Goal: Transaction & Acquisition: Book appointment/travel/reservation

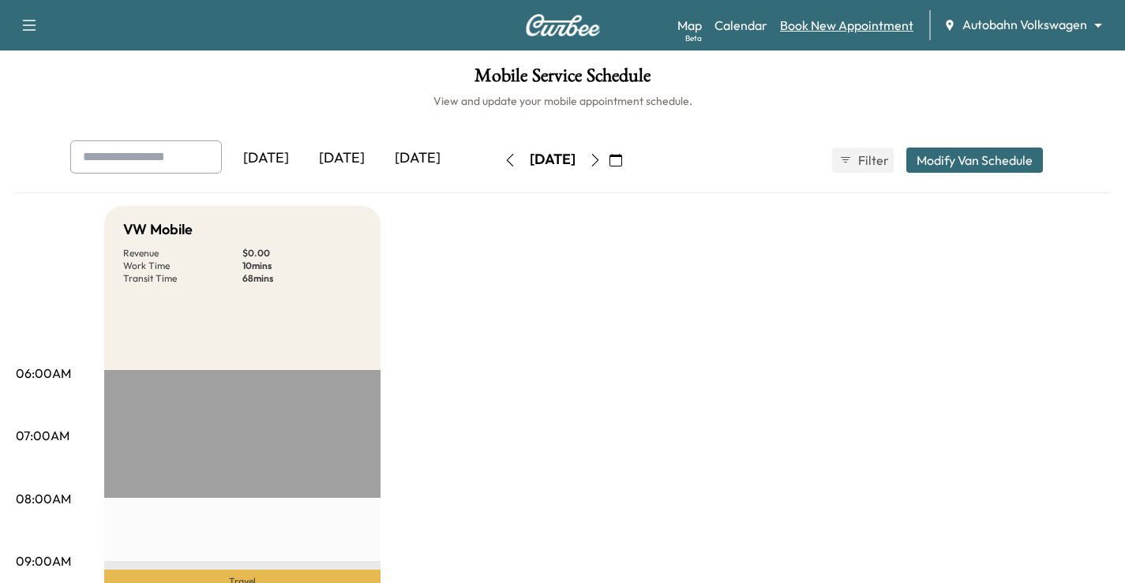
click at [834, 27] on link "Book New Appointment" at bounding box center [846, 25] width 133 height 19
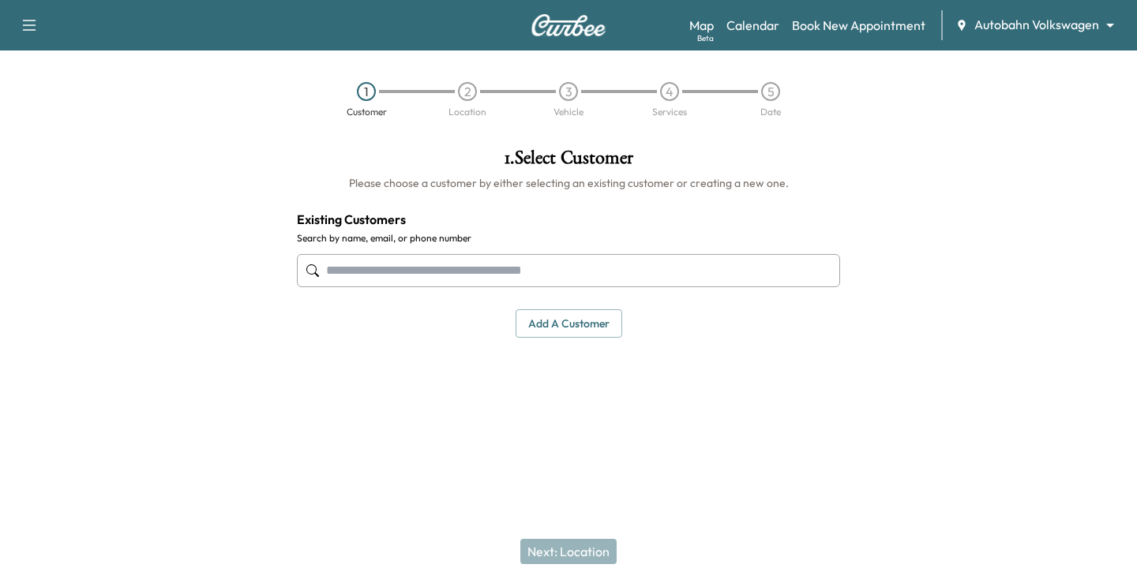
click at [467, 264] on input "text" at bounding box center [568, 270] width 543 height 33
click at [954, 294] on div at bounding box center [995, 282] width 284 height 292
click at [974, 235] on div at bounding box center [995, 282] width 284 height 292
click at [795, 454] on div at bounding box center [568, 453] width 1137 height 51
click at [456, 264] on input "text" at bounding box center [568, 270] width 543 height 33
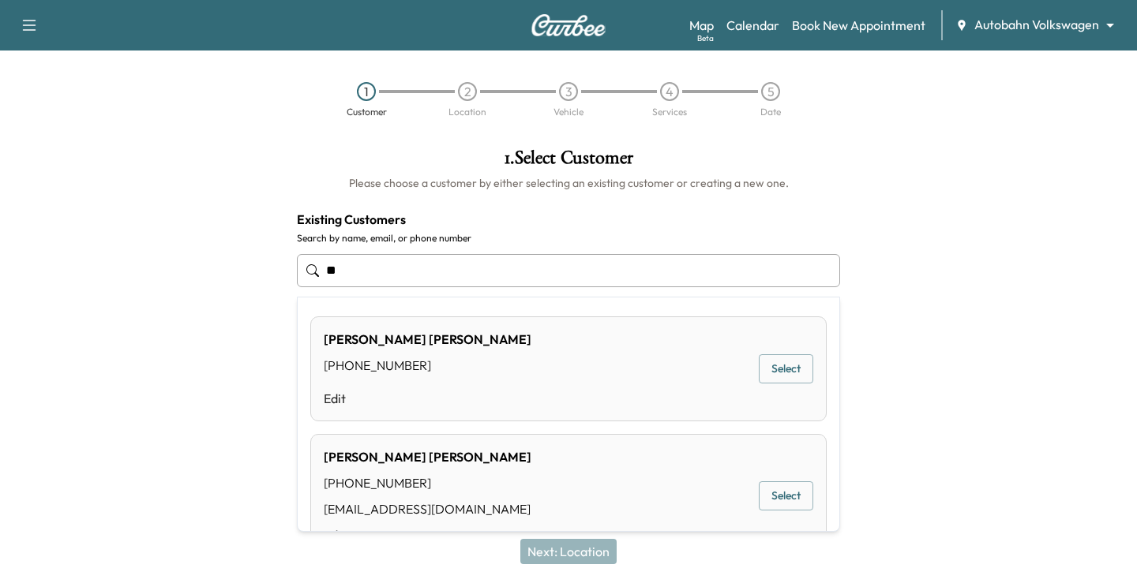
type input "*"
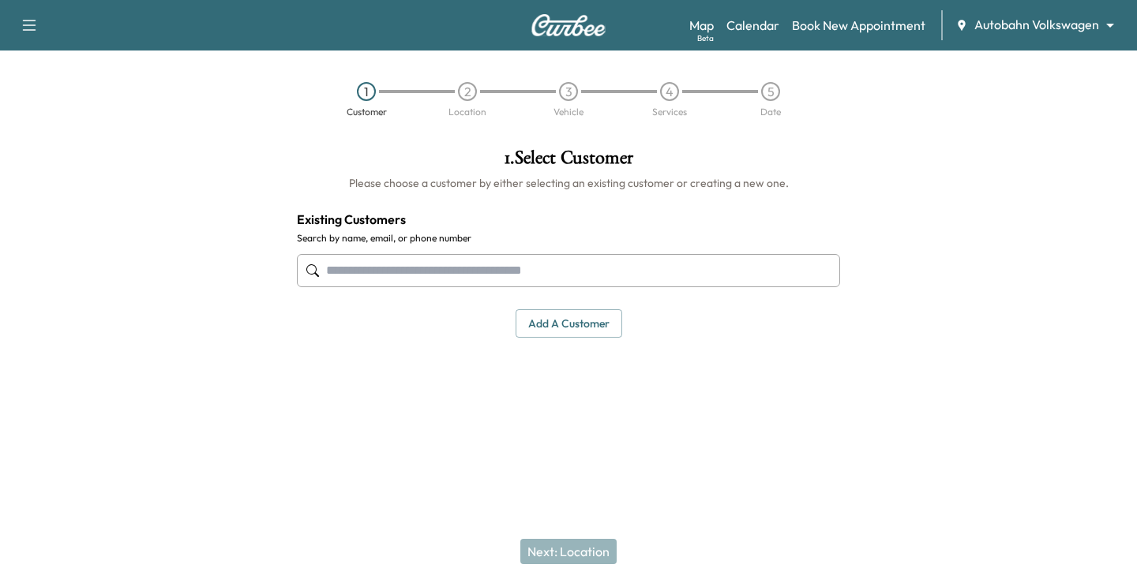
click at [414, 283] on input "text" at bounding box center [568, 270] width 543 height 33
click at [438, 270] on input "text" at bounding box center [568, 270] width 543 height 33
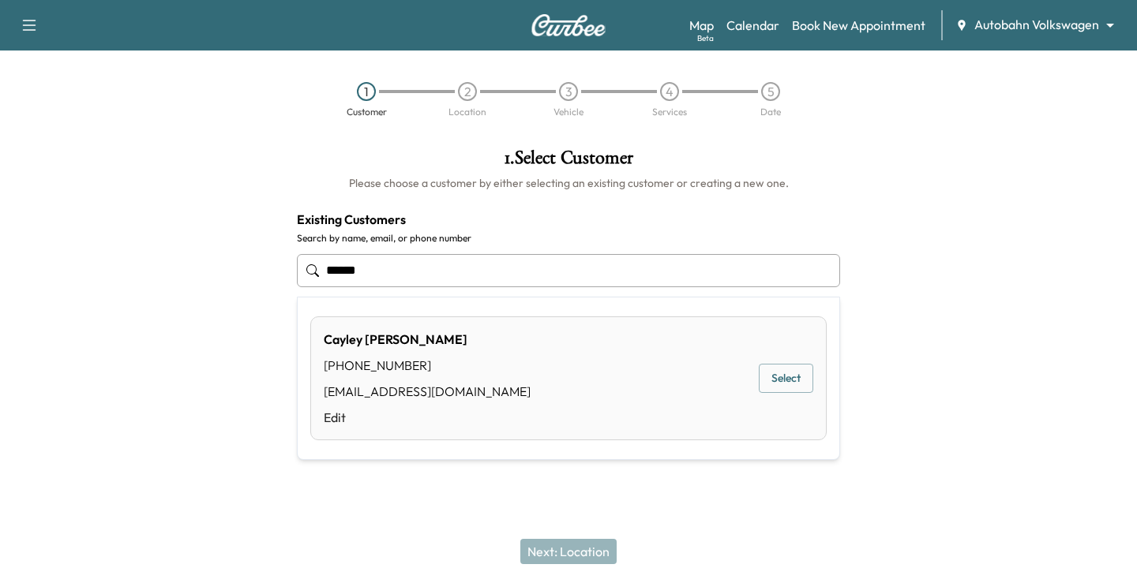
click at [778, 381] on button "Select" at bounding box center [786, 378] width 54 height 29
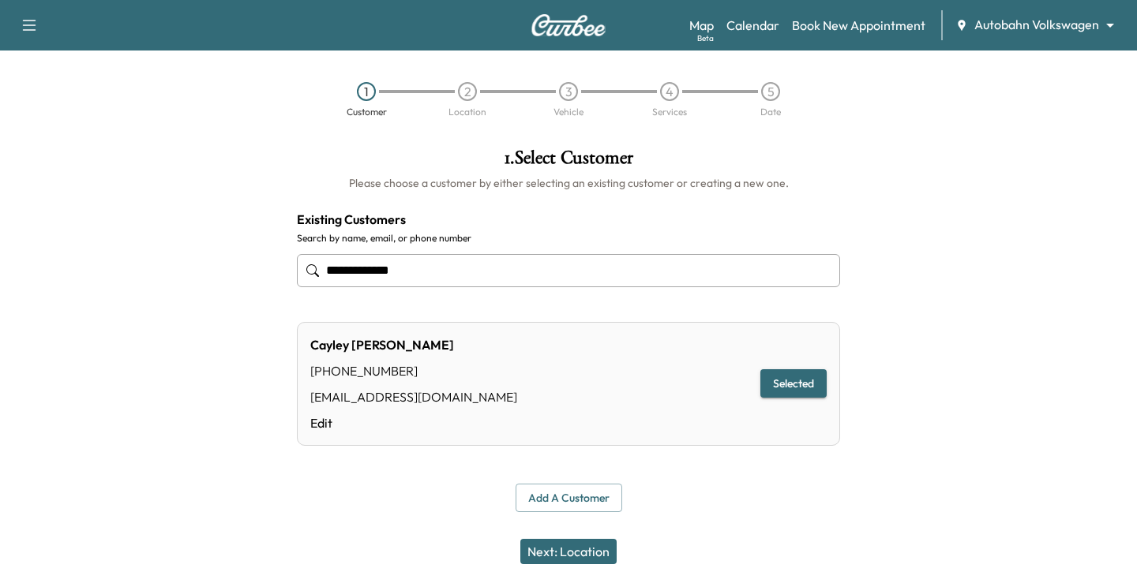
type input "**********"
click at [569, 549] on button "Next: Location" at bounding box center [568, 551] width 96 height 25
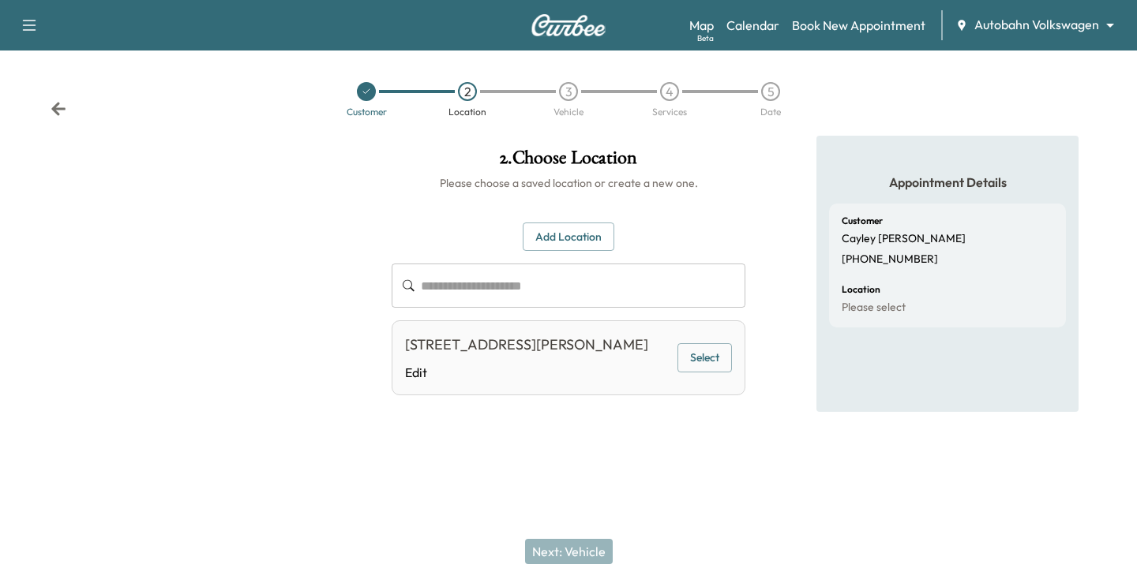
click at [703, 367] on button "Select" at bounding box center [704, 357] width 54 height 29
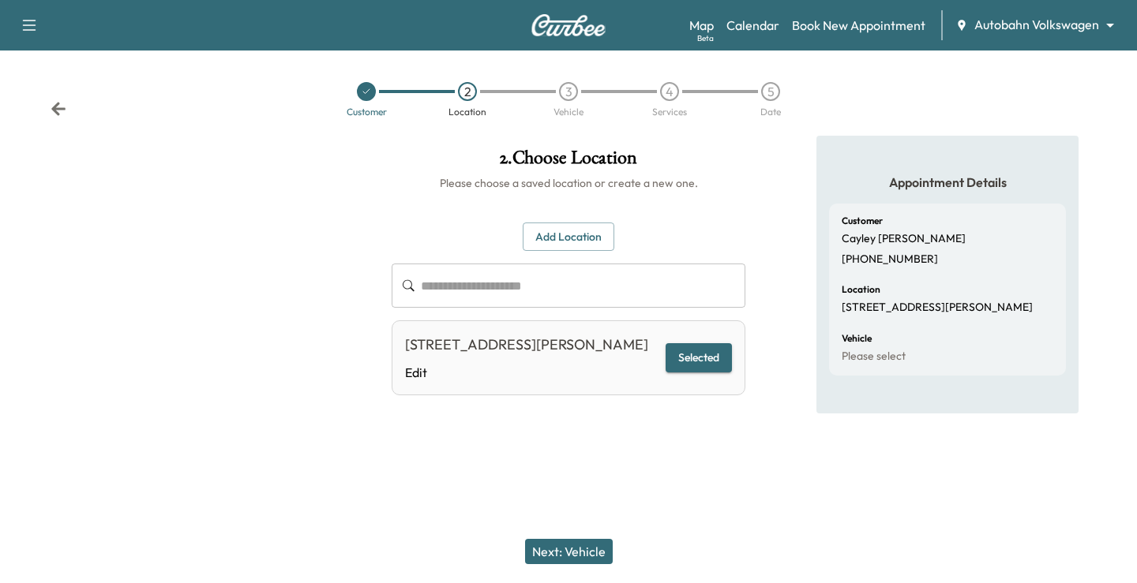
click at [544, 544] on button "Next: Vehicle" at bounding box center [569, 551] width 88 height 25
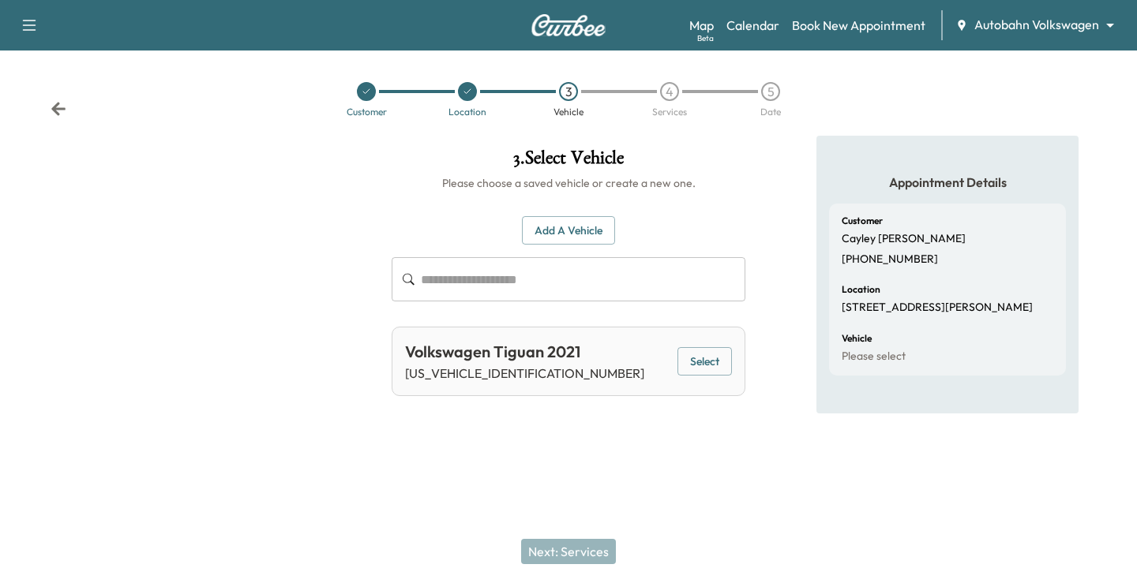
click at [705, 365] on button "Select" at bounding box center [704, 361] width 54 height 29
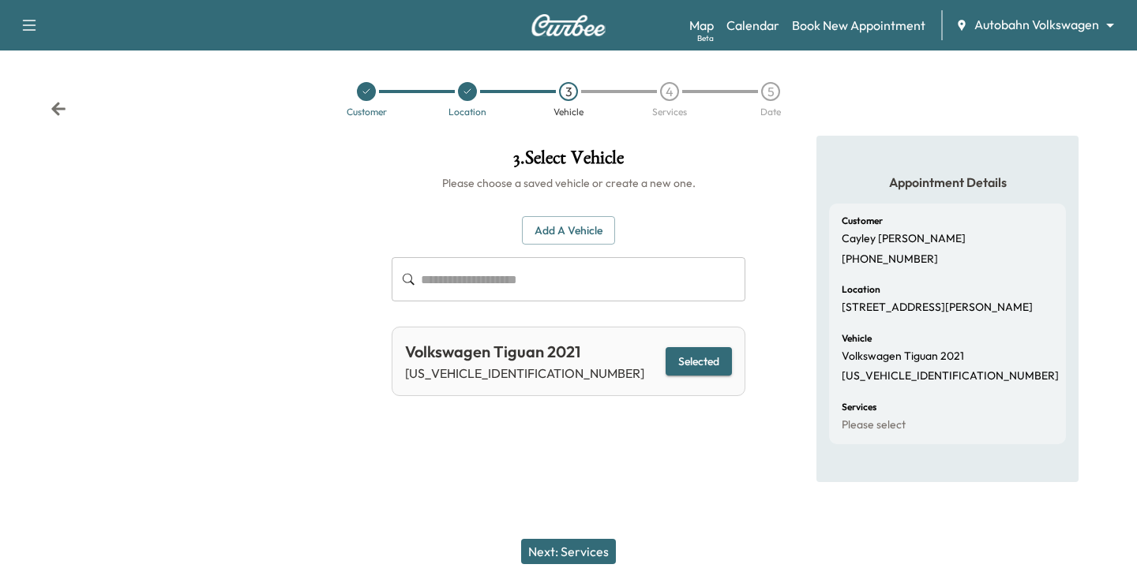
drag, startPoint x: 579, startPoint y: 563, endPoint x: 596, endPoint y: 553, distance: 19.5
click at [579, 563] on button "Next: Services" at bounding box center [568, 551] width 95 height 25
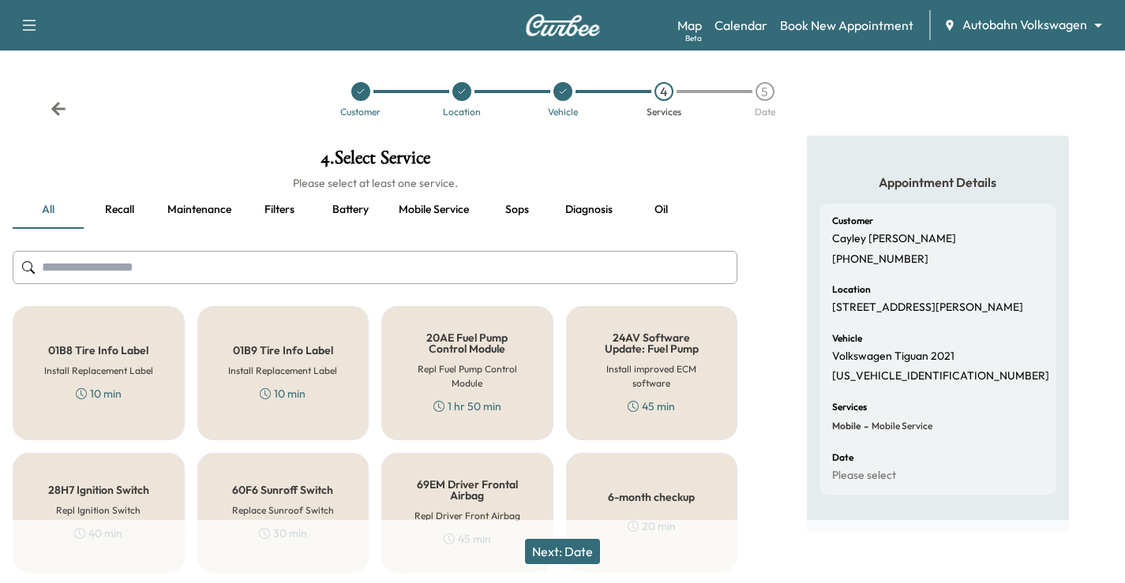
click at [363, 265] on input "text" at bounding box center [375, 267] width 725 height 33
click at [686, 479] on div "6-month checkup 20 min" at bounding box center [652, 513] width 172 height 120
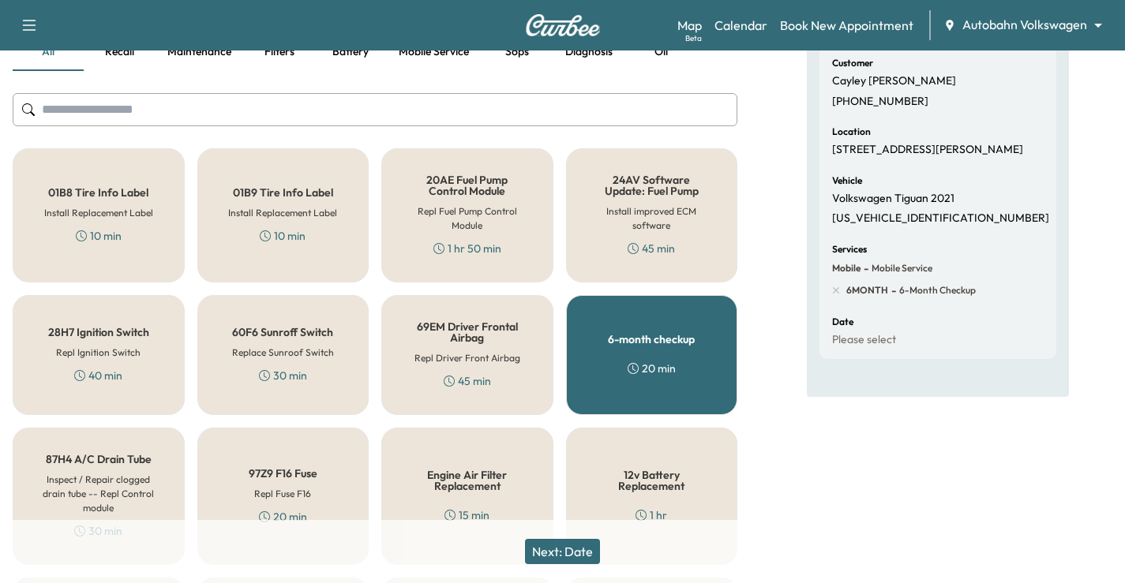
click at [571, 557] on button "Next: Date" at bounding box center [562, 551] width 75 height 25
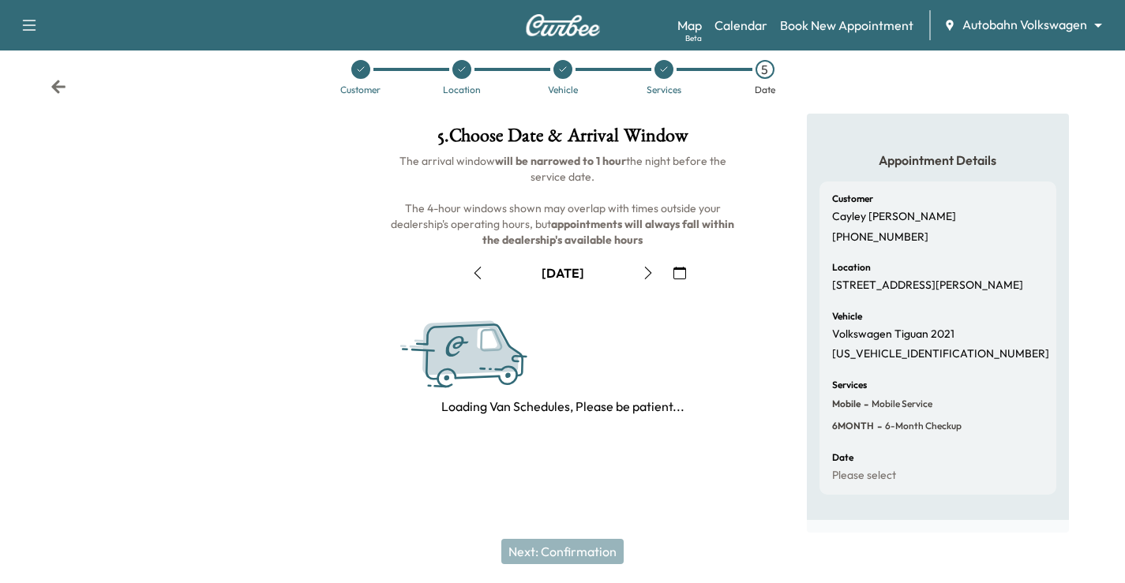
scroll to position [158, 0]
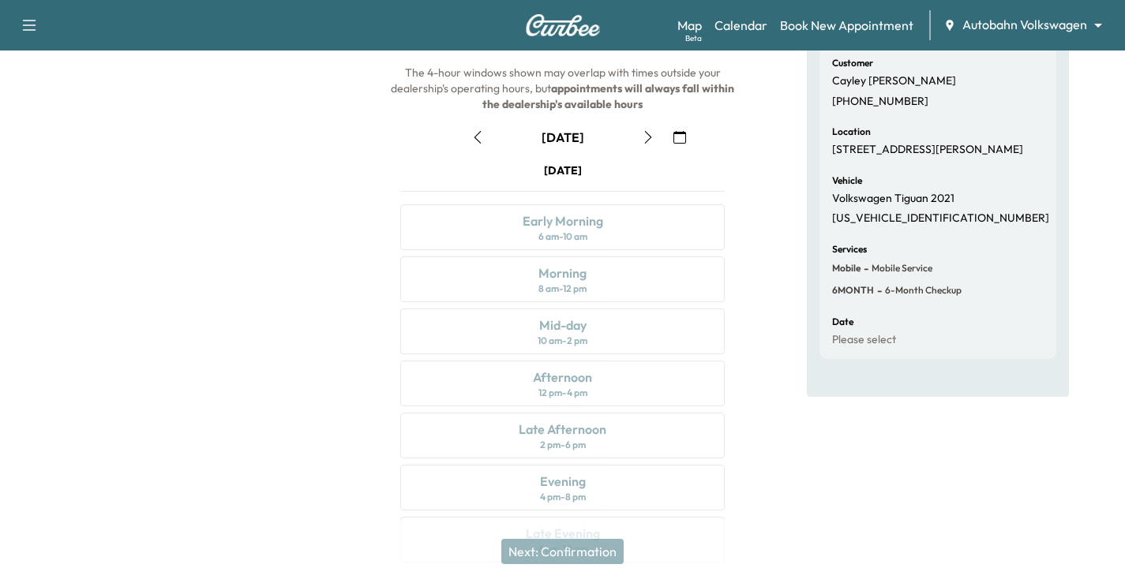
click at [681, 148] on button "button" at bounding box center [679, 137] width 27 height 25
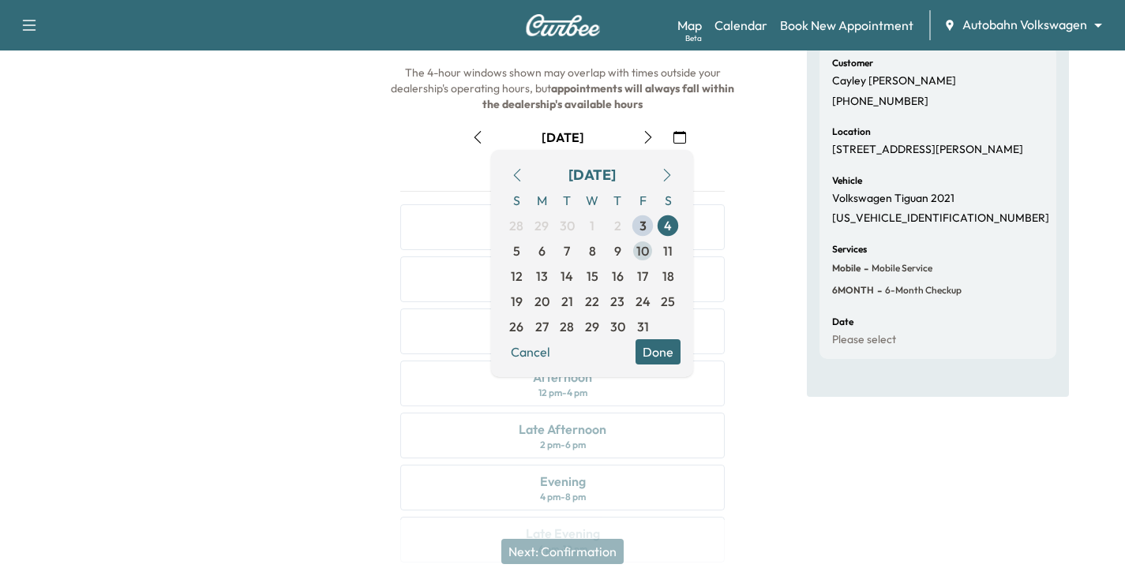
click at [643, 253] on span "10" at bounding box center [642, 251] width 13 height 19
click at [650, 355] on button "Done" at bounding box center [657, 351] width 45 height 25
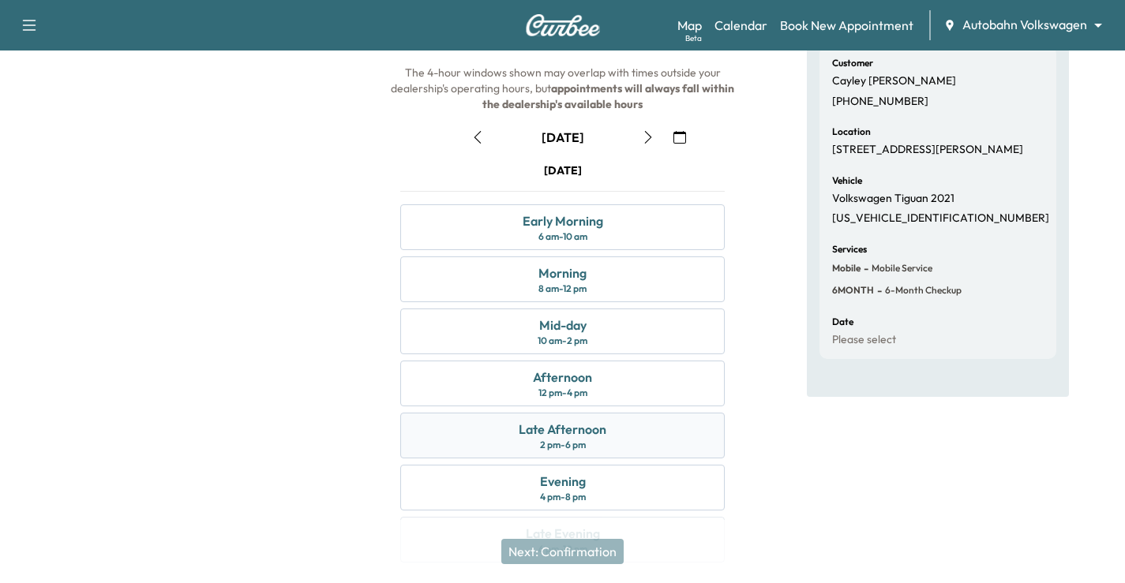
click at [635, 432] on div "Late Afternoon 2 pm - 6 pm" at bounding box center [562, 436] width 324 height 46
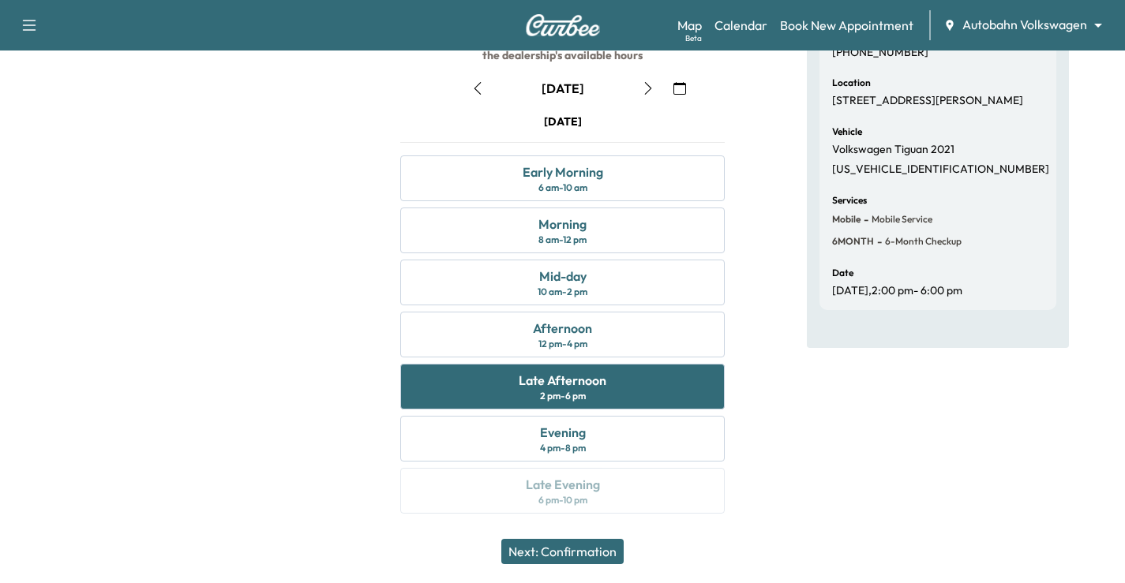
click at [612, 540] on button "Next: Confirmation" at bounding box center [562, 551] width 122 height 25
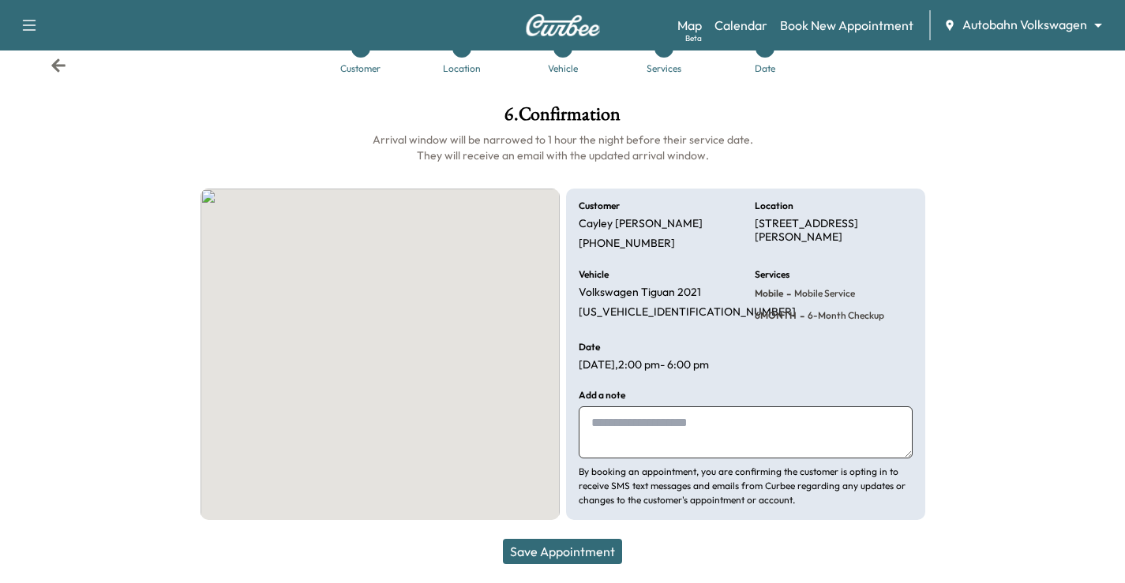
scroll to position [43, 0]
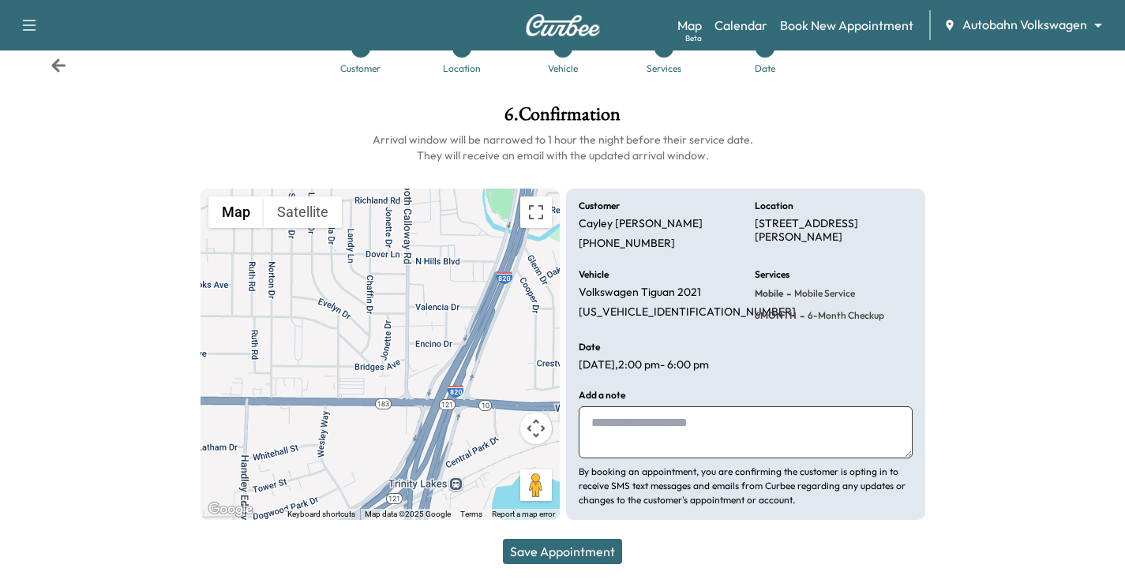
click at [667, 437] on textarea at bounding box center [746, 433] width 334 height 52
type textarea "*"
type textarea "**********"
drag, startPoint x: 551, startPoint y: 530, endPoint x: 568, endPoint y: 536, distance: 17.7
click at [552, 530] on div "Save Appointment" at bounding box center [562, 551] width 1125 height 63
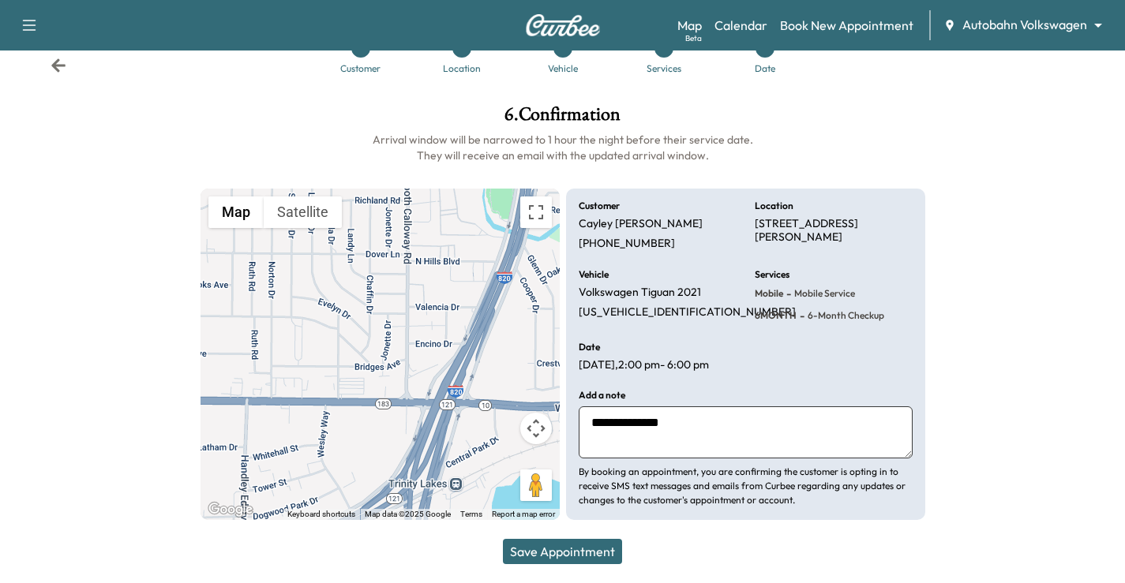
click at [568, 538] on div "Save Appointment" at bounding box center [562, 551] width 1125 height 63
click at [592, 554] on button "Save Appointment" at bounding box center [562, 551] width 119 height 25
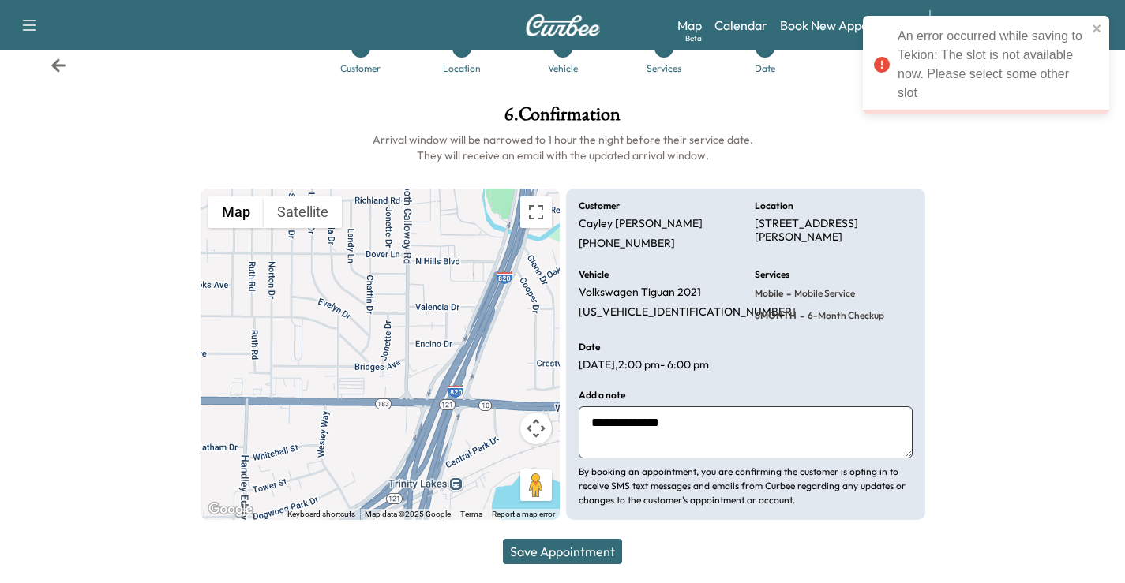
click at [901, 482] on p "By booking an appointment, you are confirming the customer is opting in to rece…" at bounding box center [746, 486] width 334 height 43
click at [51, 50] on div "Support Log Out Map Beta Calendar Book New Appointment Autobahn Volkswagen ****…" at bounding box center [562, 25] width 1125 height 51
click at [54, 66] on icon at bounding box center [58, 64] width 14 height 13
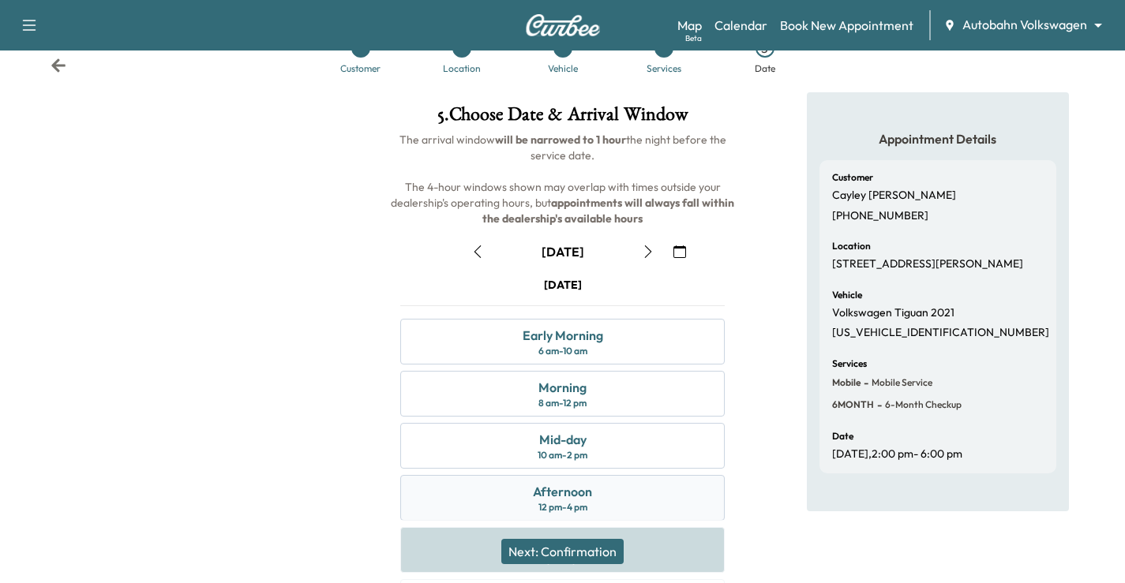
click at [604, 496] on div "Afternoon 12 pm - 4 pm" at bounding box center [562, 498] width 324 height 46
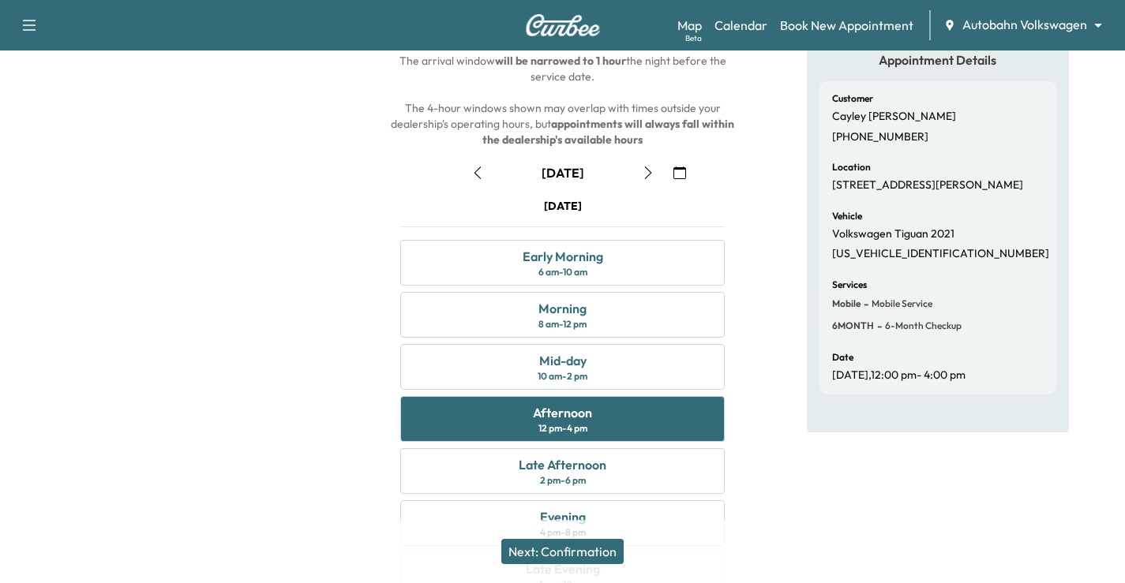
click at [583, 556] on button "Next: Confirmation" at bounding box center [562, 551] width 122 height 25
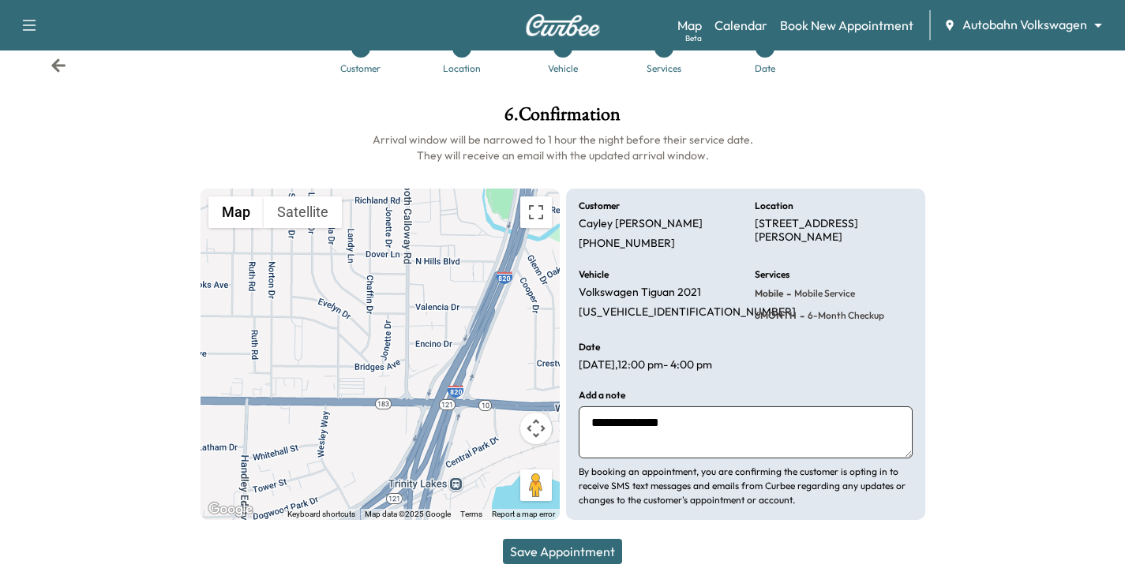
drag, startPoint x: 587, startPoint y: 534, endPoint x: 599, endPoint y: 557, distance: 26.5
click at [587, 534] on div "Save Appointment" at bounding box center [562, 551] width 1125 height 63
click at [599, 557] on button "Save Appointment" at bounding box center [562, 551] width 119 height 25
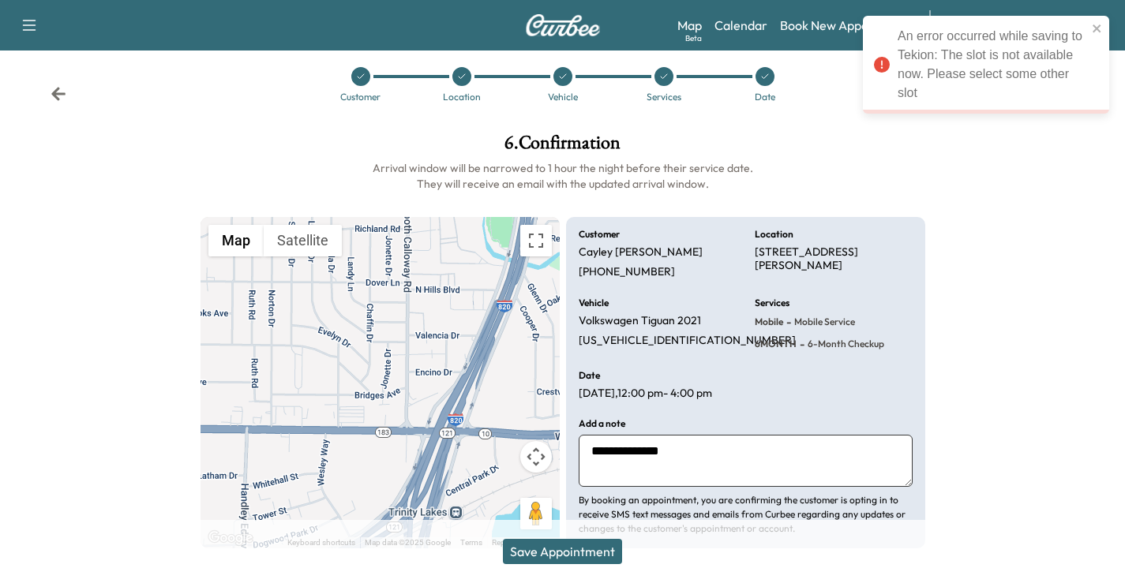
scroll to position [0, 0]
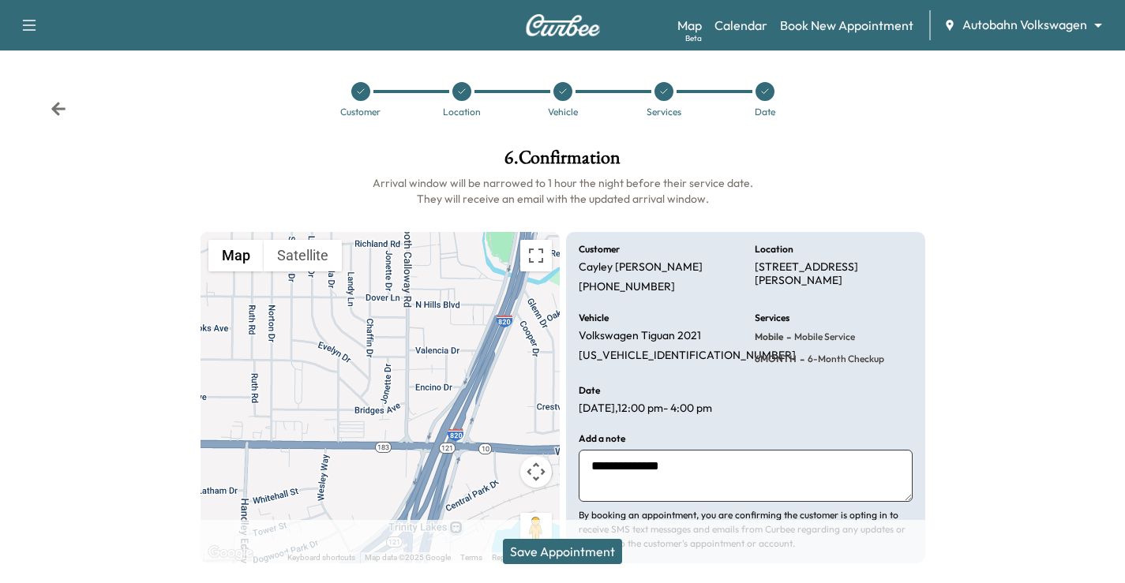
click at [50, 104] on div "Customer Location Vehicle Services Date" at bounding box center [562, 99] width 1125 height 73
drag, startPoint x: 57, startPoint y: 110, endPoint x: 95, endPoint y: 111, distance: 37.9
click at [57, 110] on icon at bounding box center [58, 108] width 14 height 13
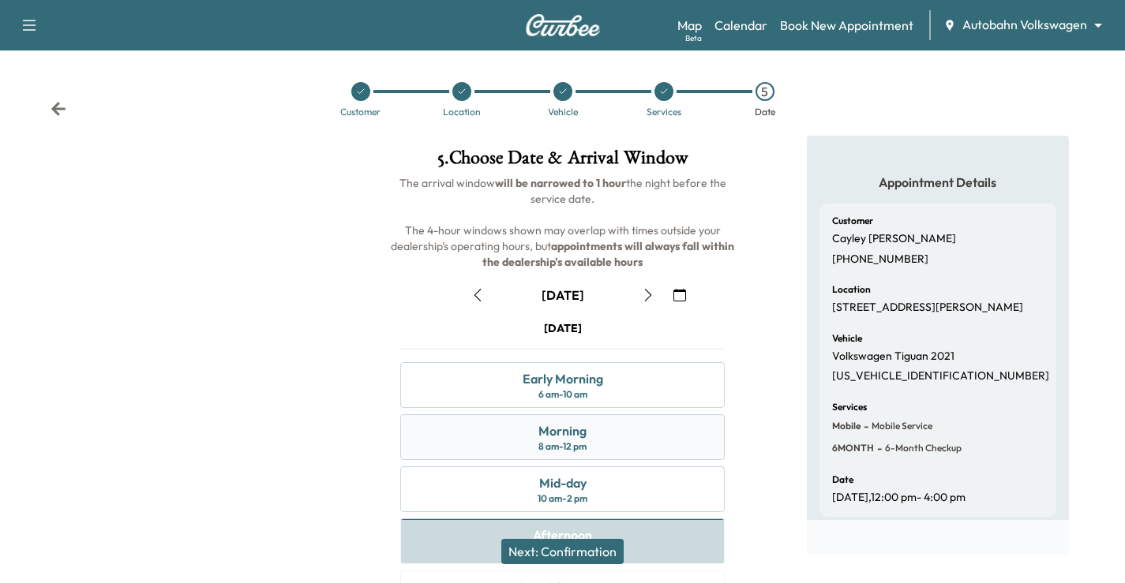
click at [623, 437] on div "Morning 8 am - 12 pm" at bounding box center [562, 437] width 324 height 46
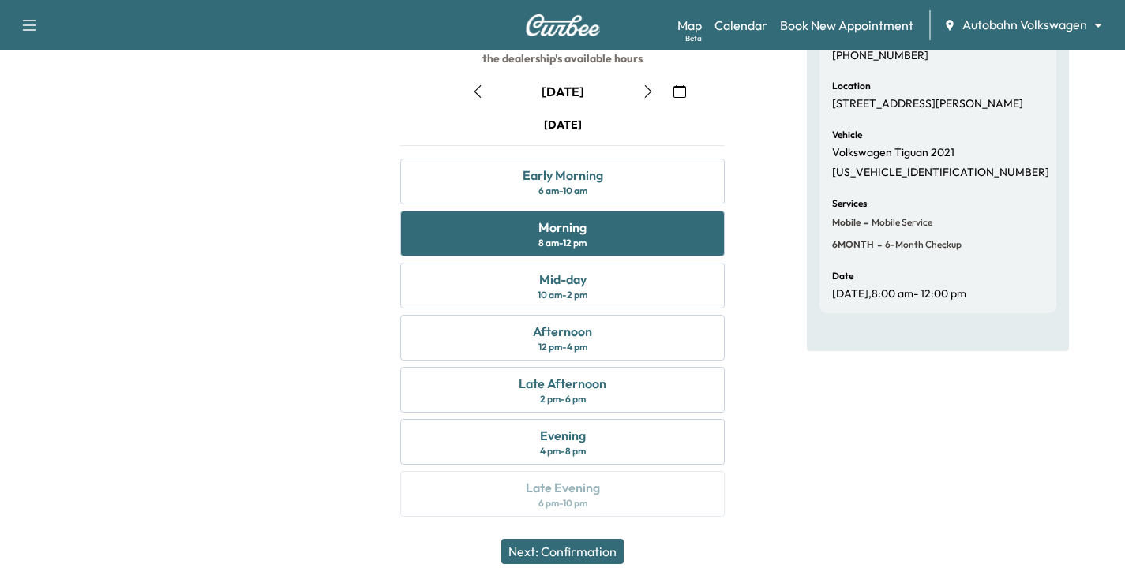
scroll to position [207, 0]
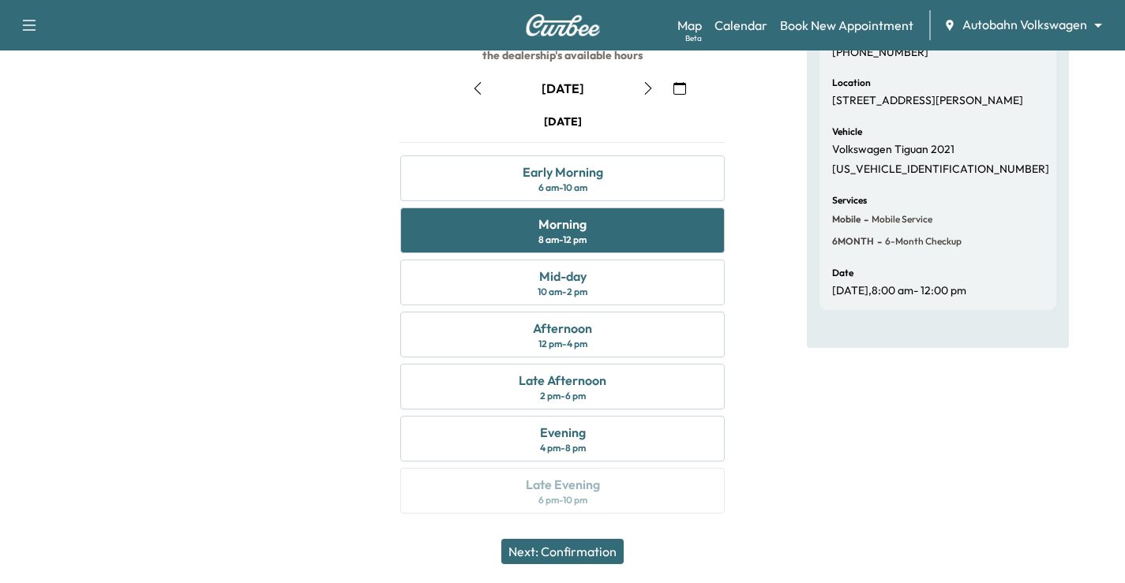
click at [594, 552] on button "Next: Confirmation" at bounding box center [562, 551] width 122 height 25
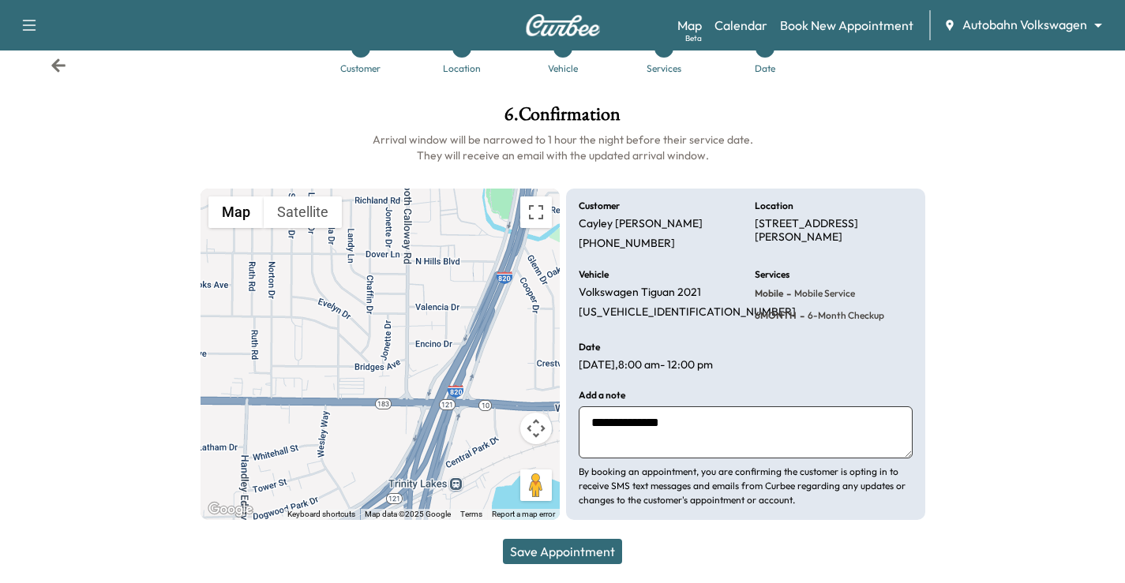
click at [714, 398] on div "**********" at bounding box center [746, 449] width 334 height 117
click at [694, 444] on textarea "**********" at bounding box center [746, 433] width 334 height 52
click at [693, 444] on textarea "**********" at bounding box center [746, 433] width 334 height 52
click at [689, 442] on textarea "**********" at bounding box center [746, 433] width 334 height 52
type textarea "**********"
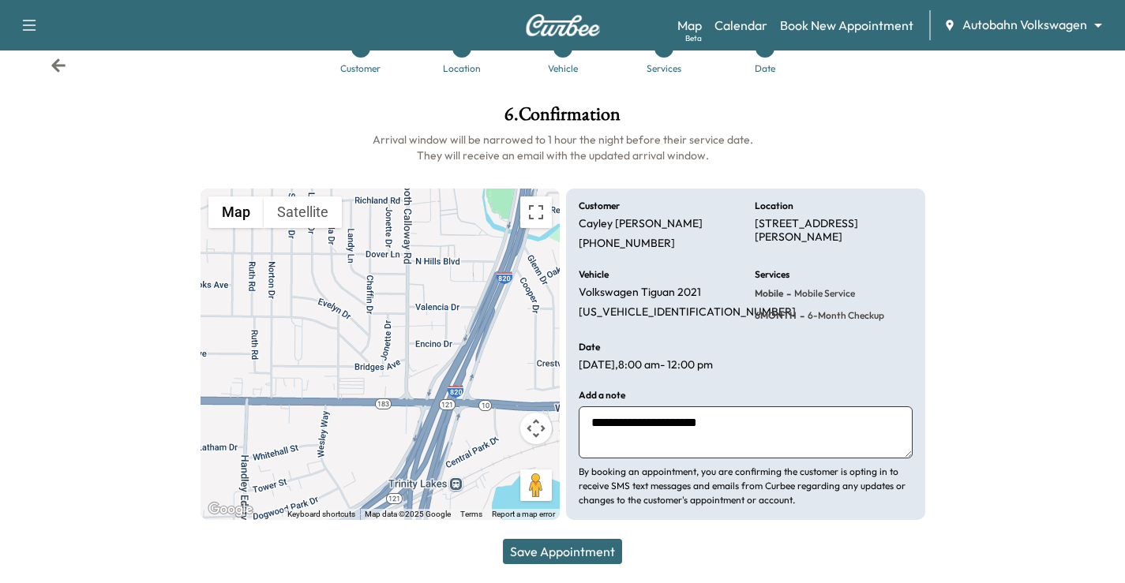
click at [587, 553] on button "Save Appointment" at bounding box center [562, 551] width 119 height 25
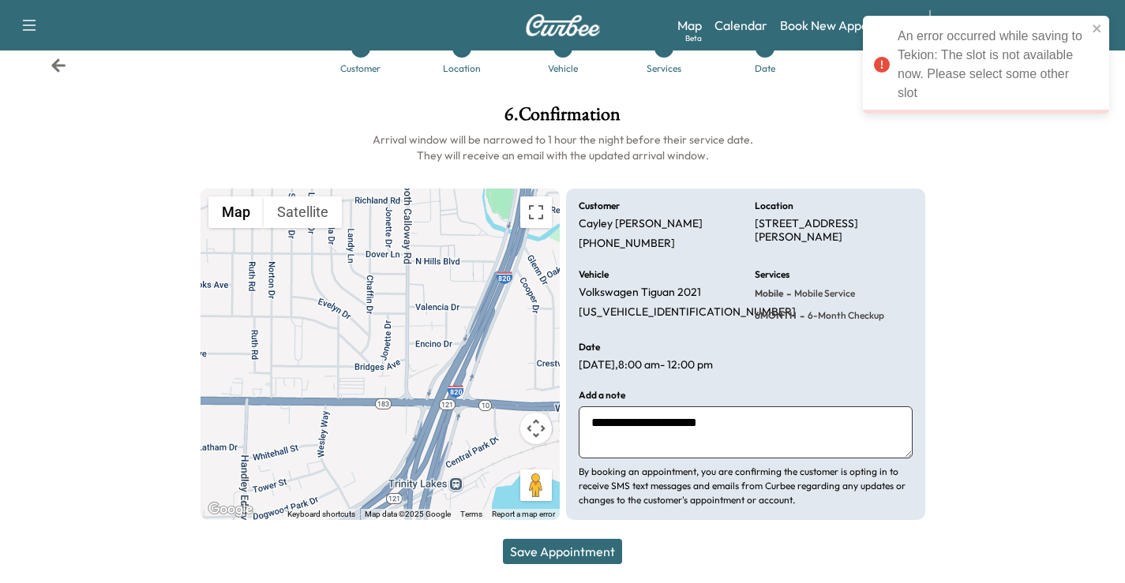
drag, startPoint x: 725, startPoint y: 417, endPoint x: 407, endPoint y: 420, distance: 318.1
click at [395, 414] on div "**********" at bounding box center [563, 355] width 725 height 332
click at [59, 69] on icon at bounding box center [59, 66] width 16 height 16
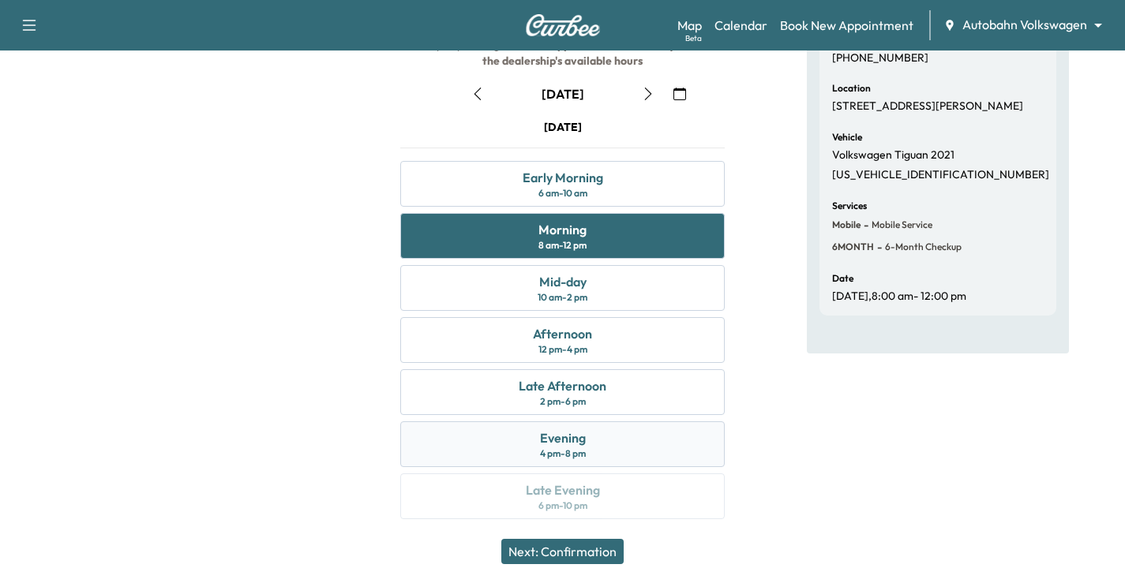
click at [611, 444] on div "Evening 4 pm - 8 pm" at bounding box center [562, 445] width 324 height 46
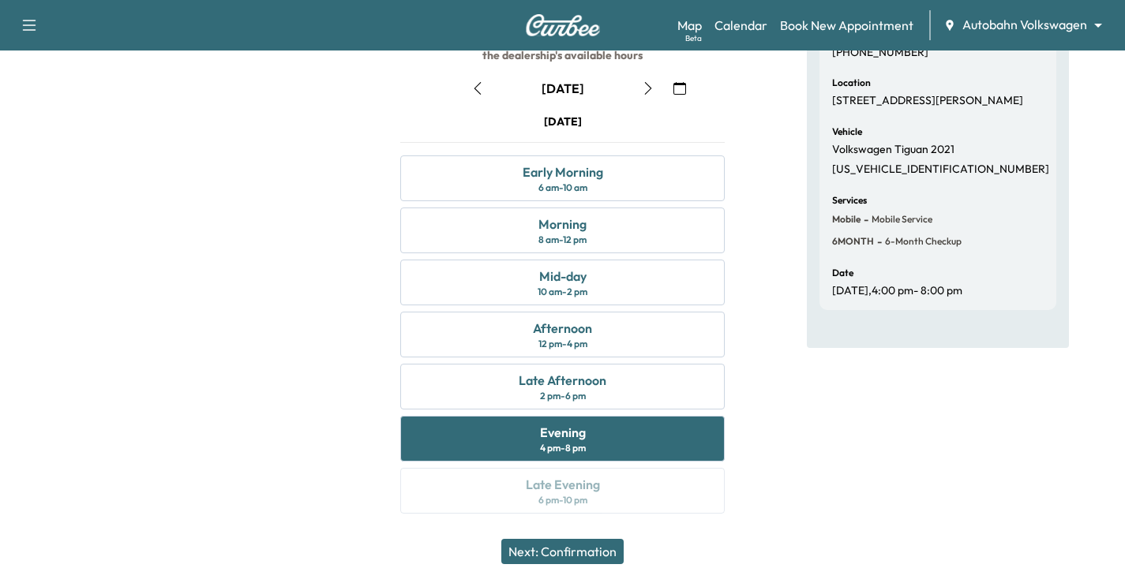
click at [592, 555] on button "Next: Confirmation" at bounding box center [562, 551] width 122 height 25
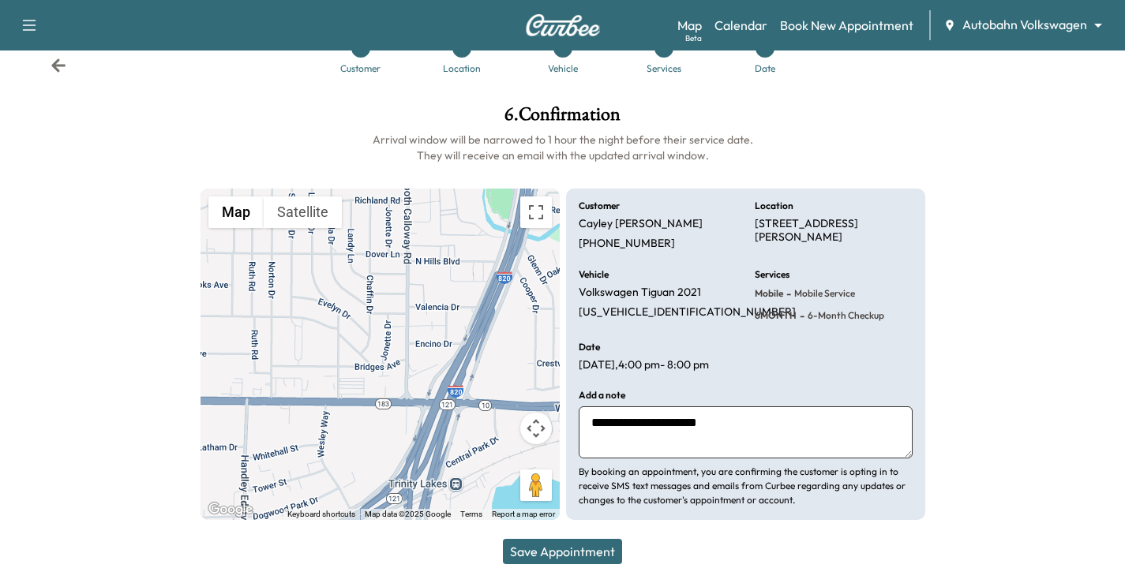
click at [578, 542] on button "Save Appointment" at bounding box center [562, 551] width 119 height 25
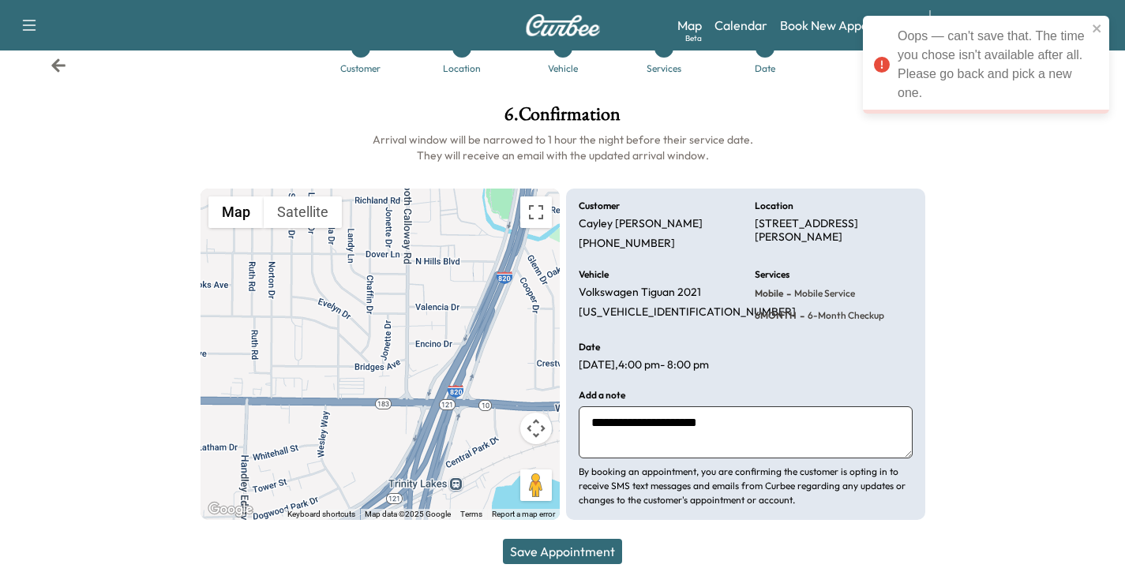
click at [57, 64] on icon at bounding box center [59, 66] width 16 height 16
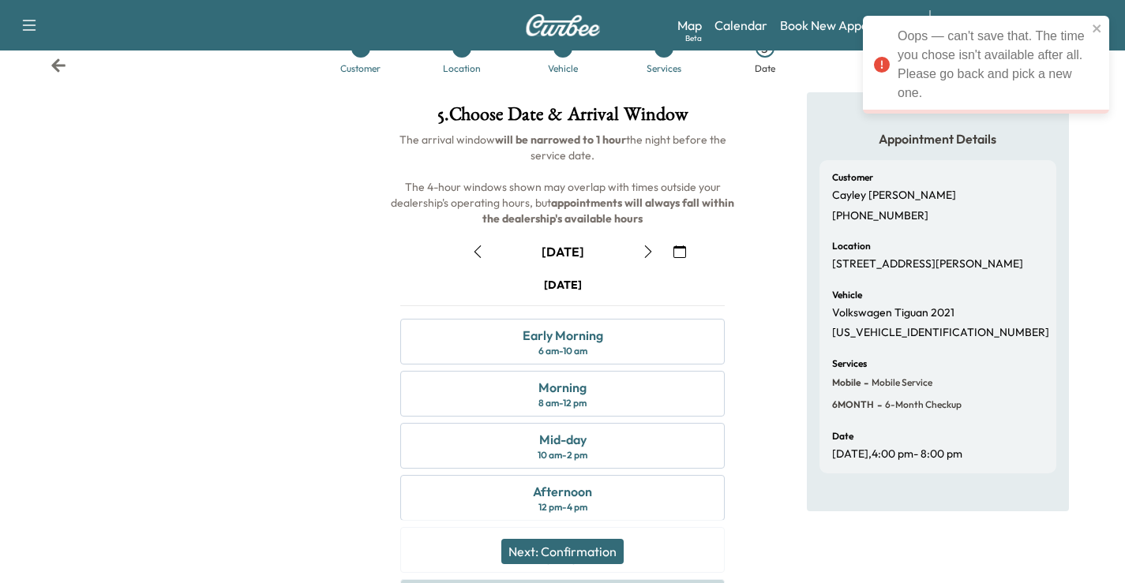
click at [53, 63] on icon at bounding box center [59, 66] width 16 height 16
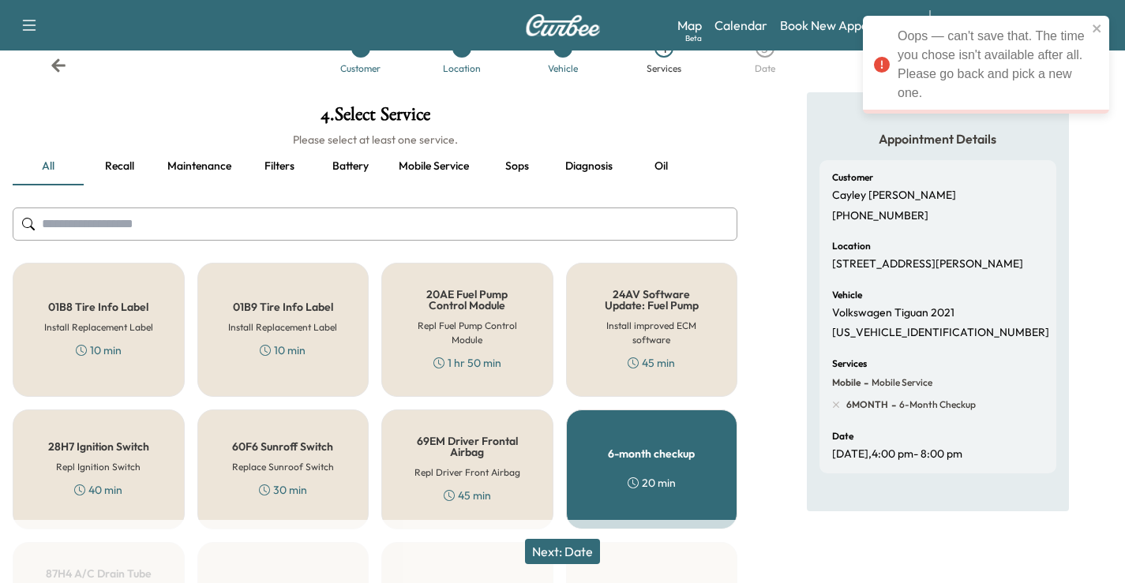
click at [305, 240] on input "text" at bounding box center [375, 224] width 725 height 33
click at [703, 448] on div "6-month checkup 20 min" at bounding box center [652, 470] width 172 height 120
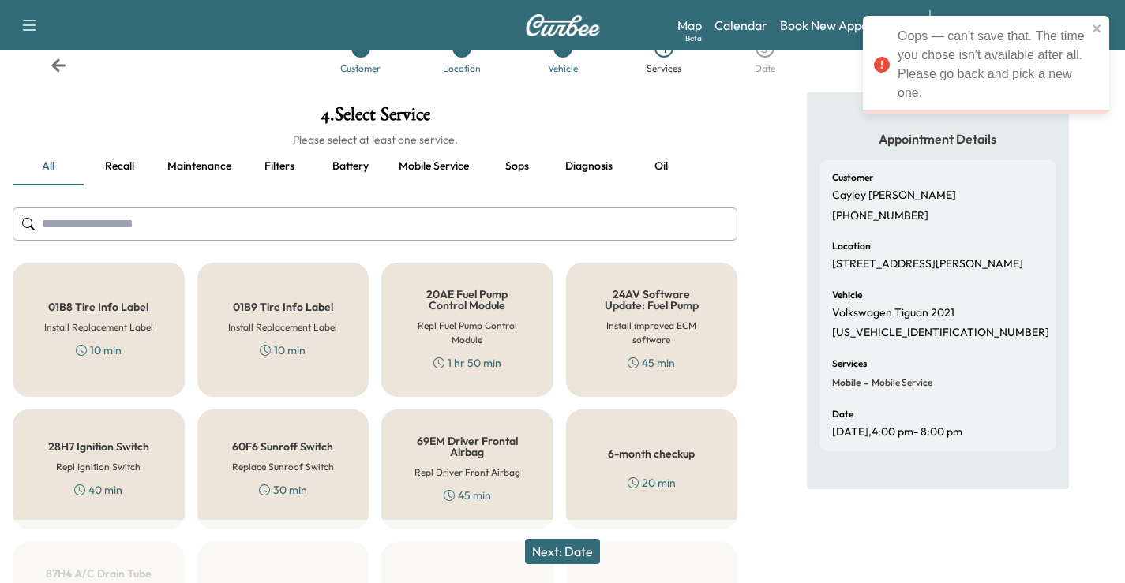
click at [165, 217] on input "text" at bounding box center [375, 224] width 725 height 33
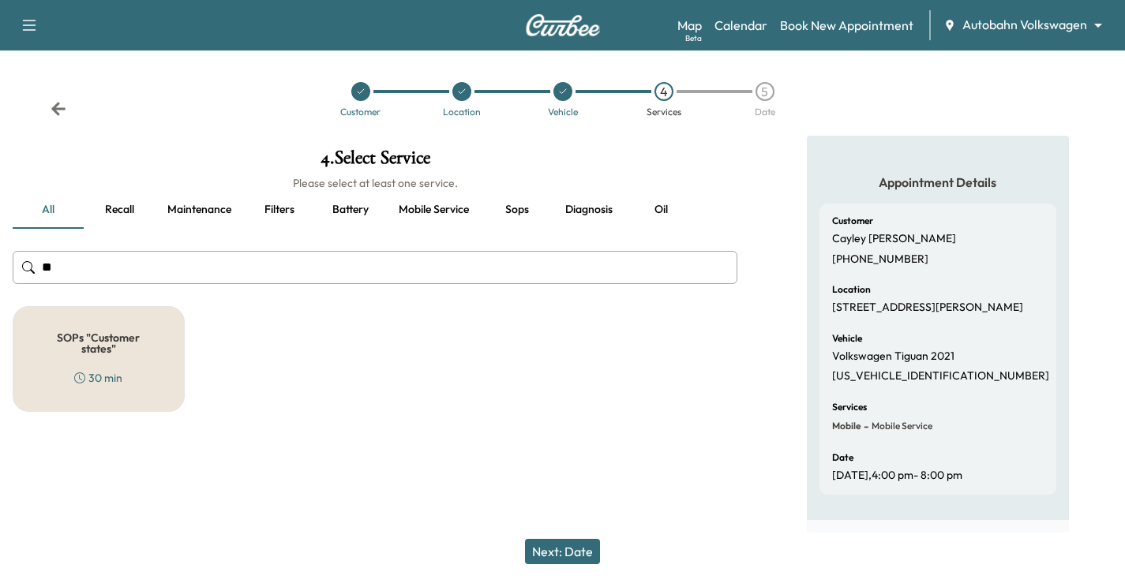
scroll to position [14, 0]
type input "***"
click at [151, 373] on div "SOPs "Customer states" 30 min" at bounding box center [99, 359] width 172 height 106
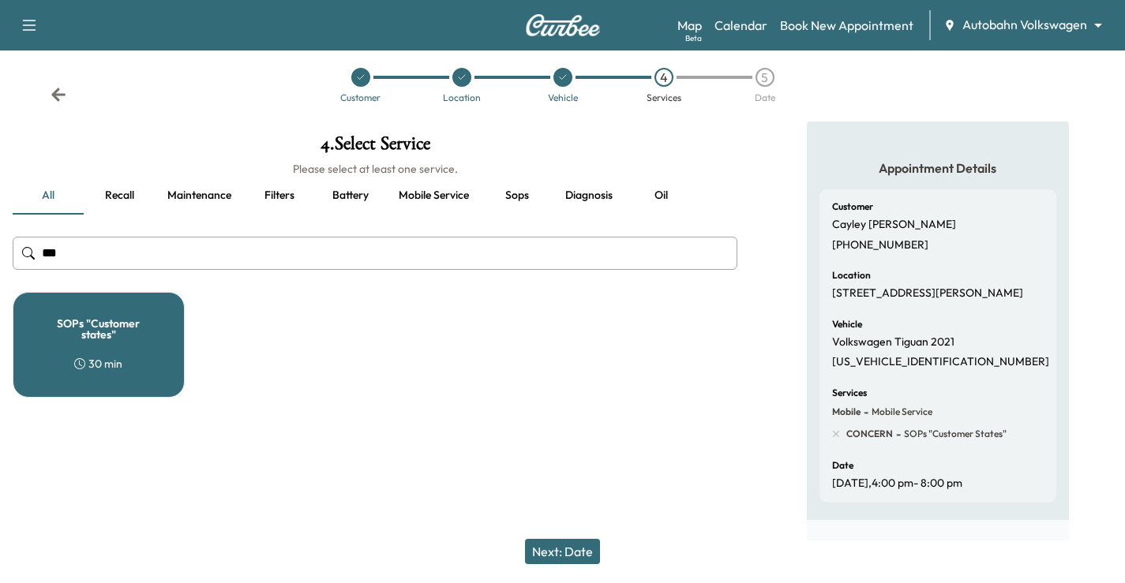
click at [557, 550] on button "Next: Date" at bounding box center [562, 551] width 75 height 25
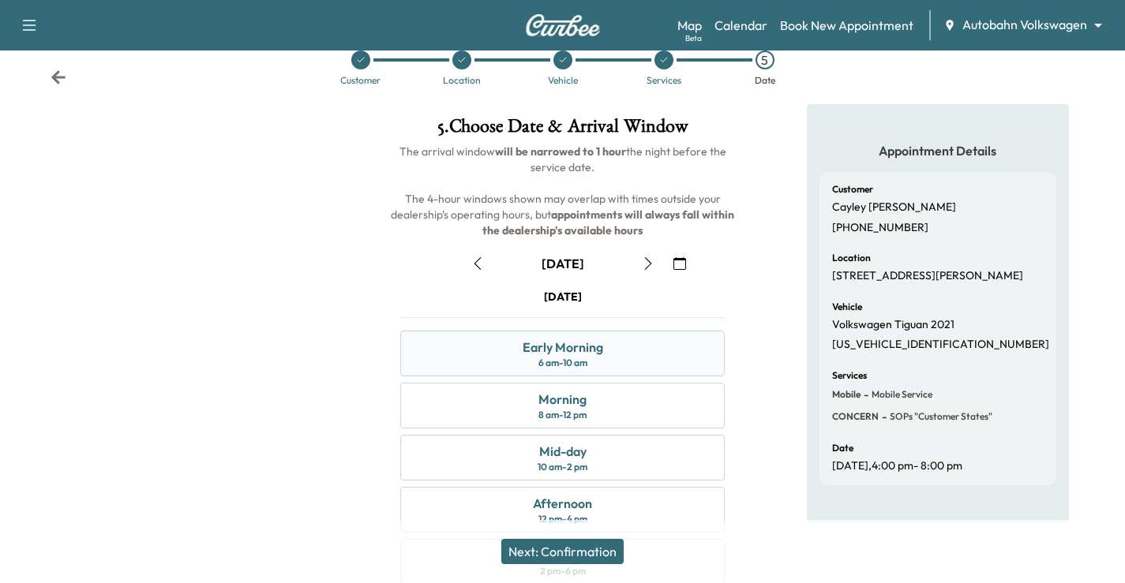
scroll to position [36, 0]
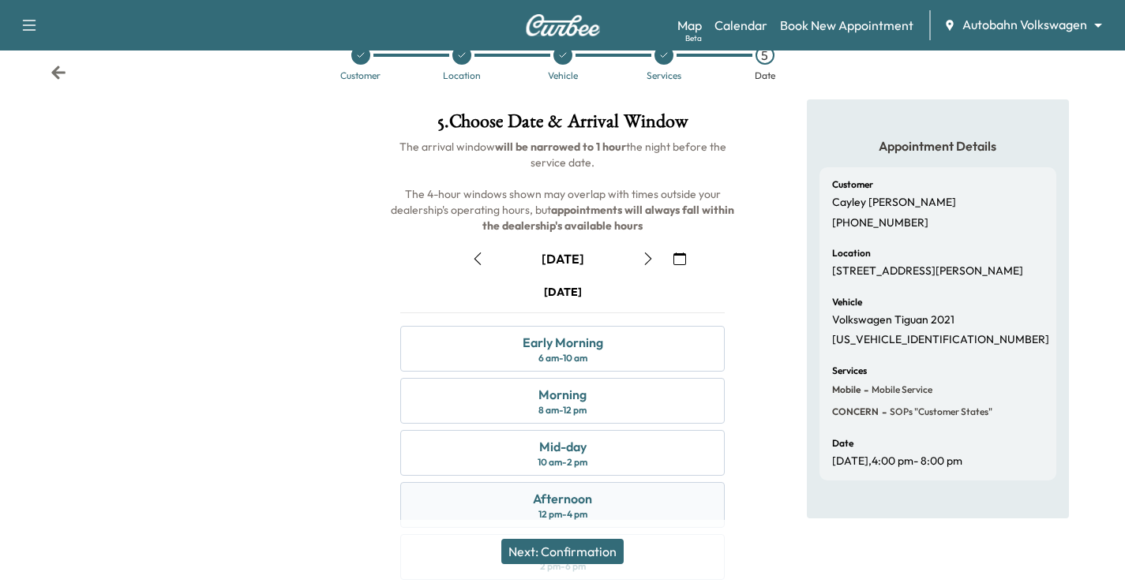
click at [602, 506] on div "Afternoon 12 pm - 4 pm" at bounding box center [562, 505] width 324 height 46
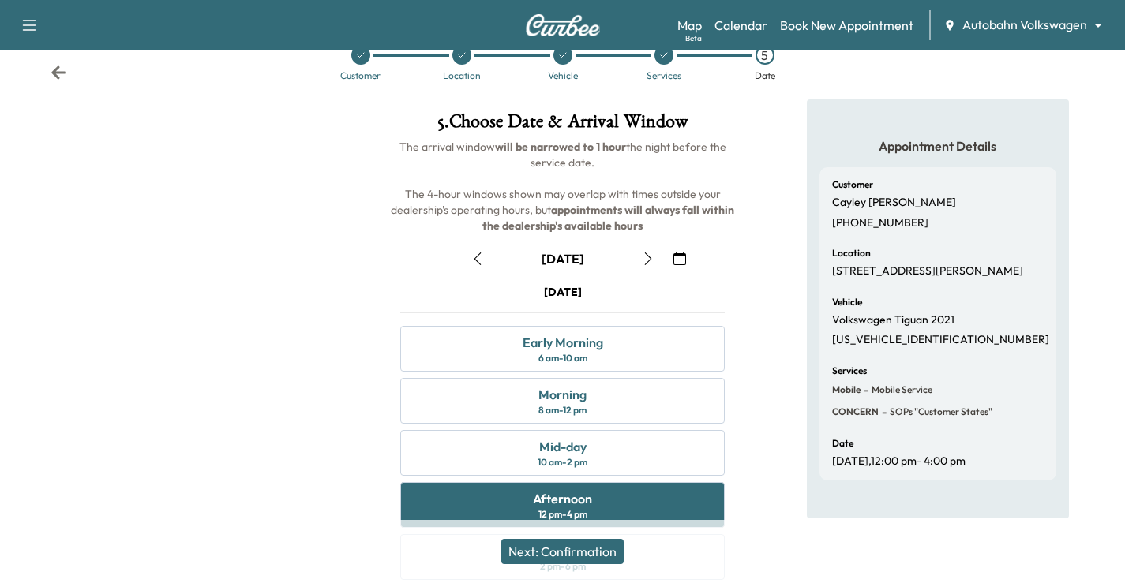
click at [584, 543] on button "Next: Confirmation" at bounding box center [562, 551] width 122 height 25
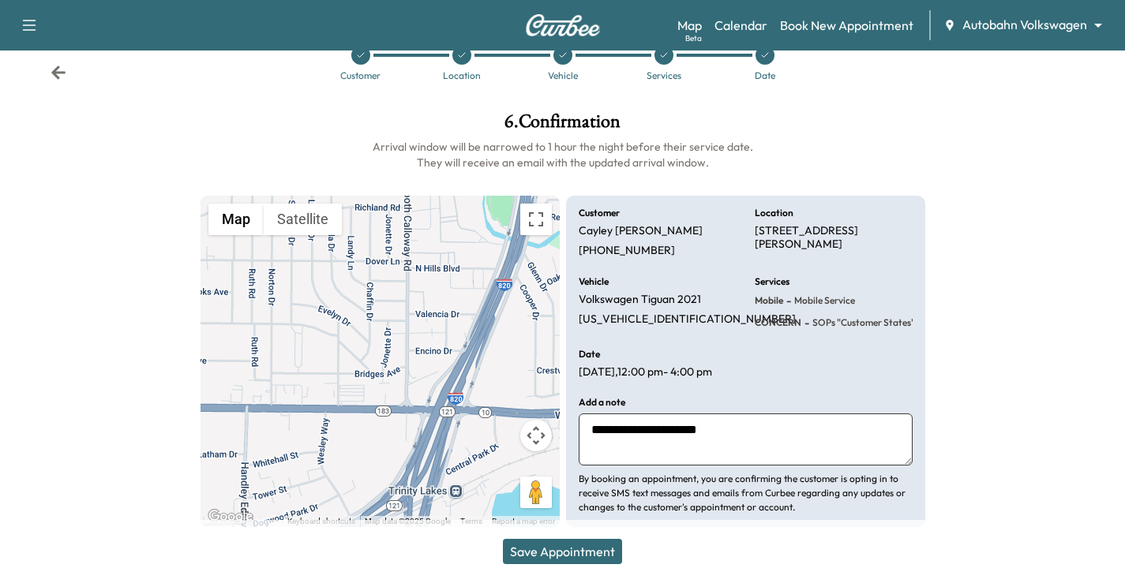
click at [691, 448] on textarea "**********" at bounding box center [746, 440] width 334 height 52
click at [591, 432] on textarea "**********" at bounding box center [746, 440] width 334 height 52
click at [592, 425] on textarea "**********" at bounding box center [746, 440] width 334 height 52
type textarea "**********"
click at [574, 542] on button "Save Appointment" at bounding box center [562, 551] width 119 height 25
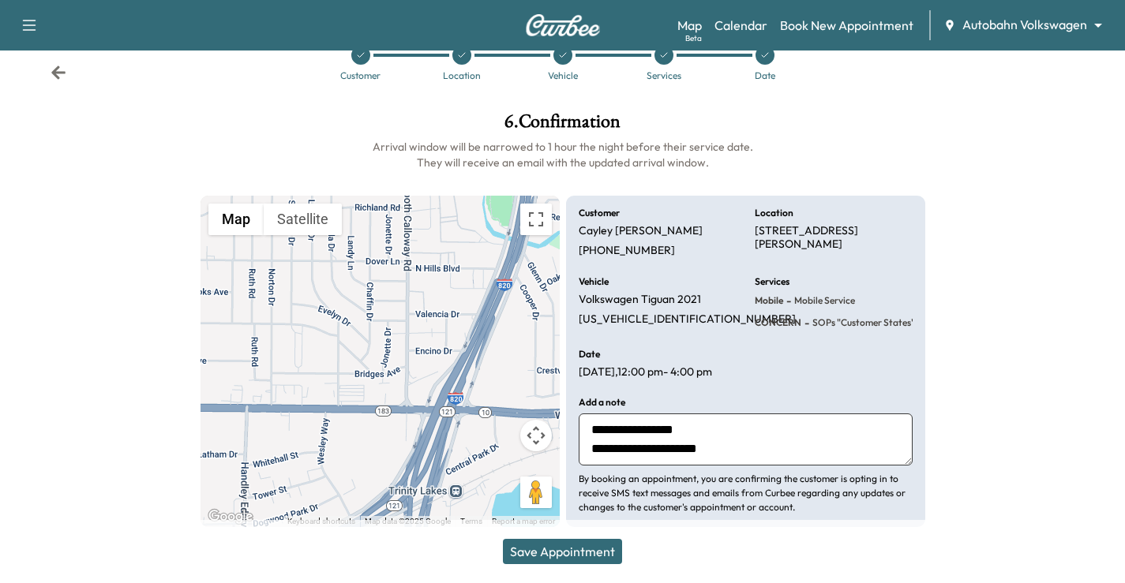
click at [58, 73] on icon at bounding box center [58, 72] width 14 height 13
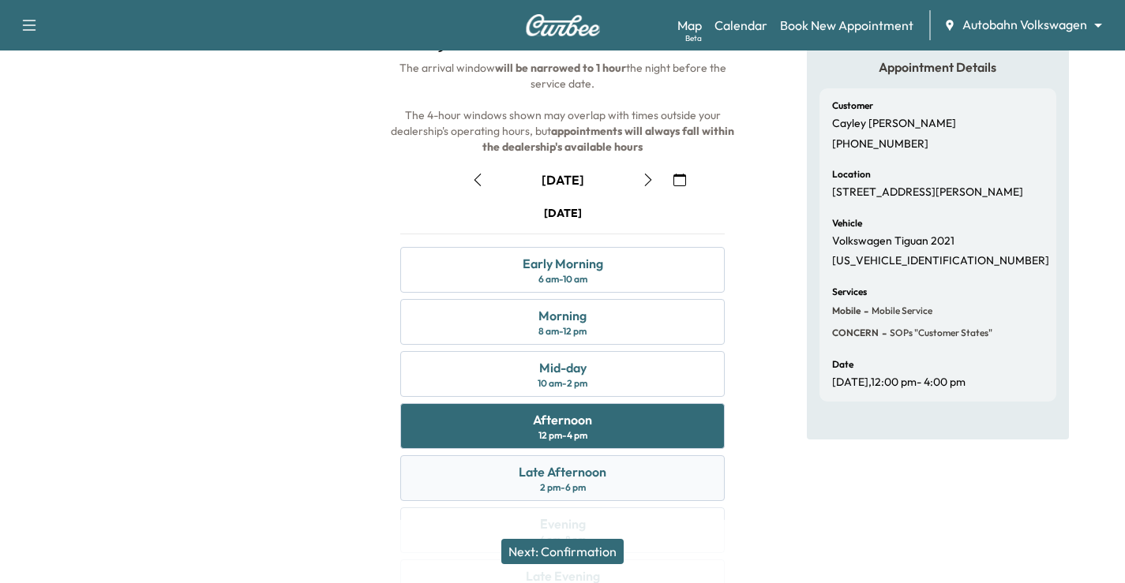
drag, startPoint x: 585, startPoint y: 481, endPoint x: 623, endPoint y: 484, distance: 38.0
click at [584, 482] on div "2 pm - 6 pm" at bounding box center [563, 488] width 46 height 13
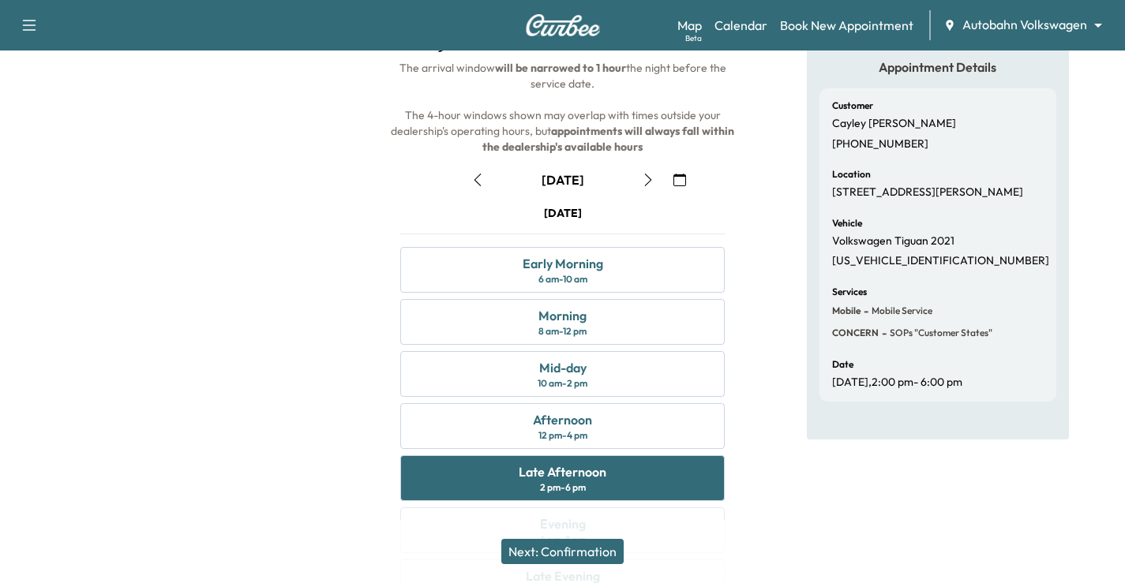
click at [570, 554] on button "Next: Confirmation" at bounding box center [562, 551] width 122 height 25
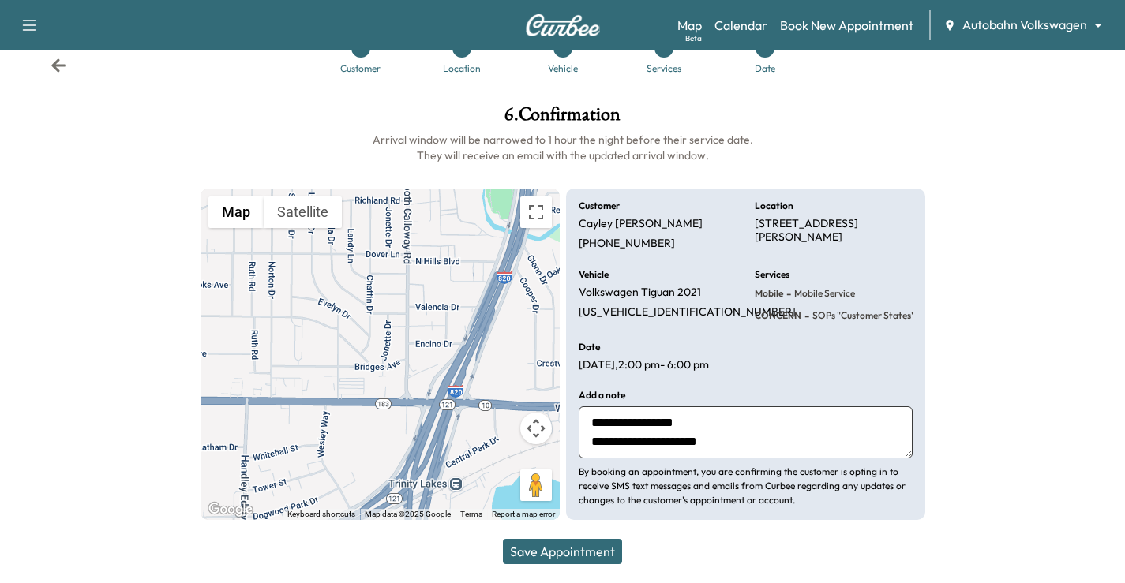
click at [584, 534] on div "Save Appointment" at bounding box center [562, 551] width 1125 height 63
click at [590, 545] on button "Save Appointment" at bounding box center [562, 551] width 119 height 25
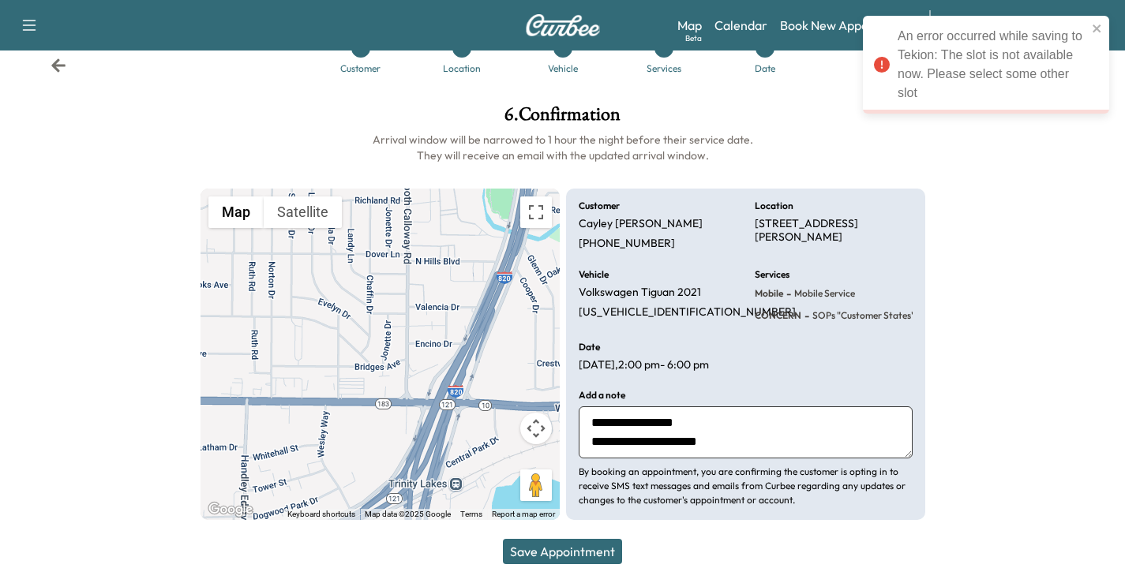
click at [57, 67] on icon at bounding box center [59, 66] width 16 height 16
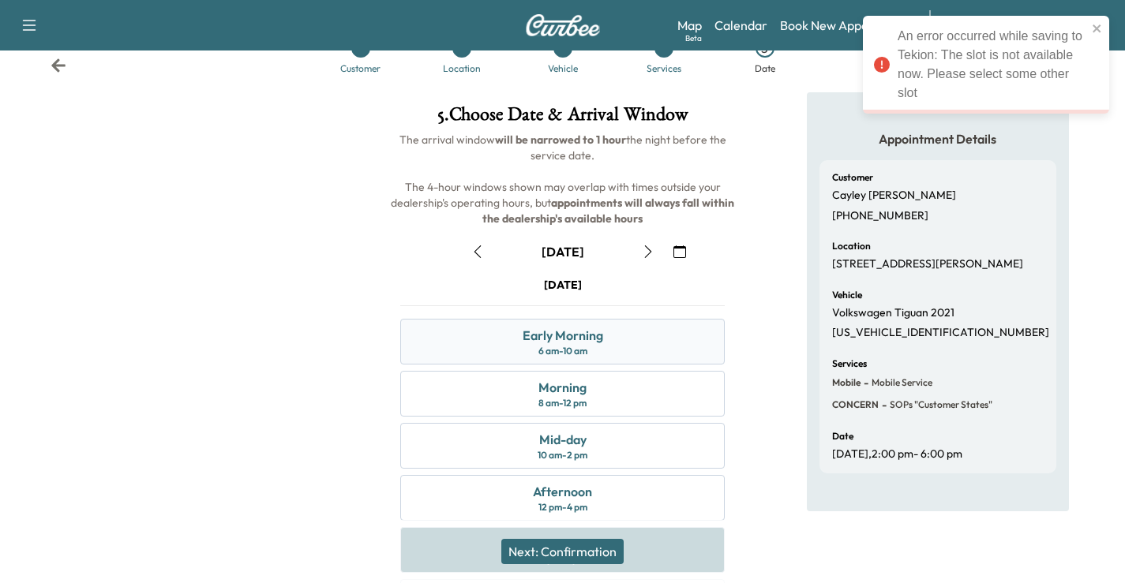
click at [600, 350] on div "Early Morning 6 am - 10 am" at bounding box center [562, 342] width 324 height 46
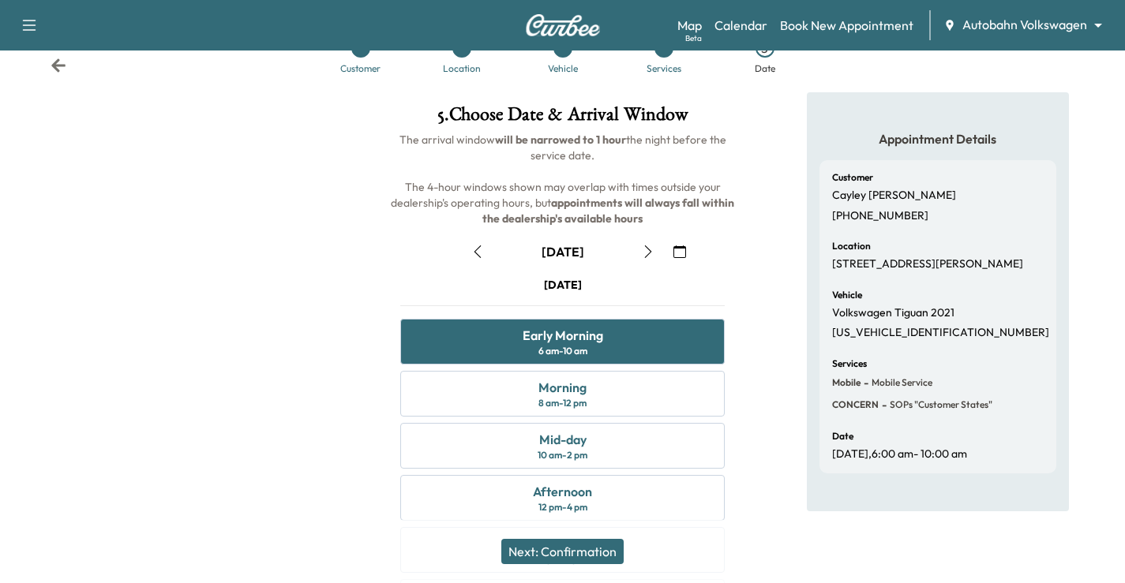
click at [564, 551] on button "Next: Confirmation" at bounding box center [562, 551] width 122 height 25
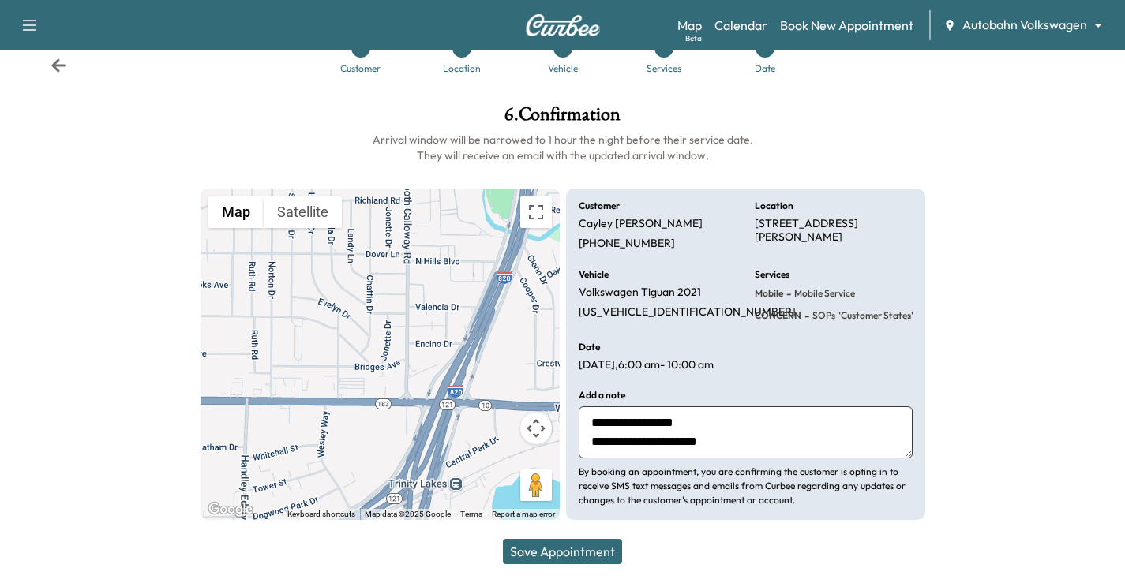
click at [599, 549] on button "Save Appointment" at bounding box center [562, 551] width 119 height 25
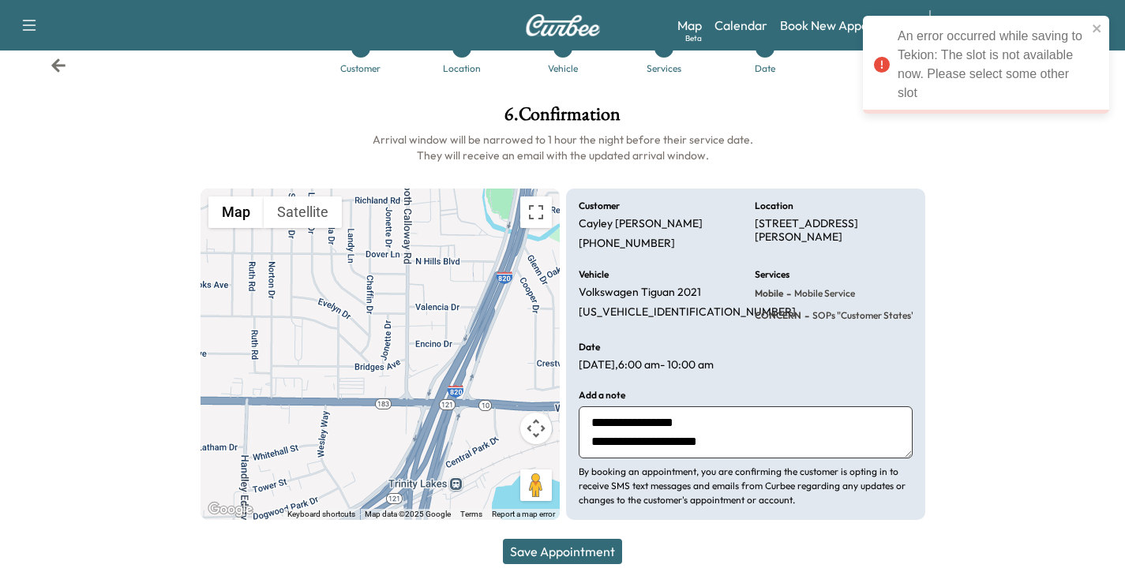
click at [56, 72] on icon at bounding box center [59, 66] width 16 height 16
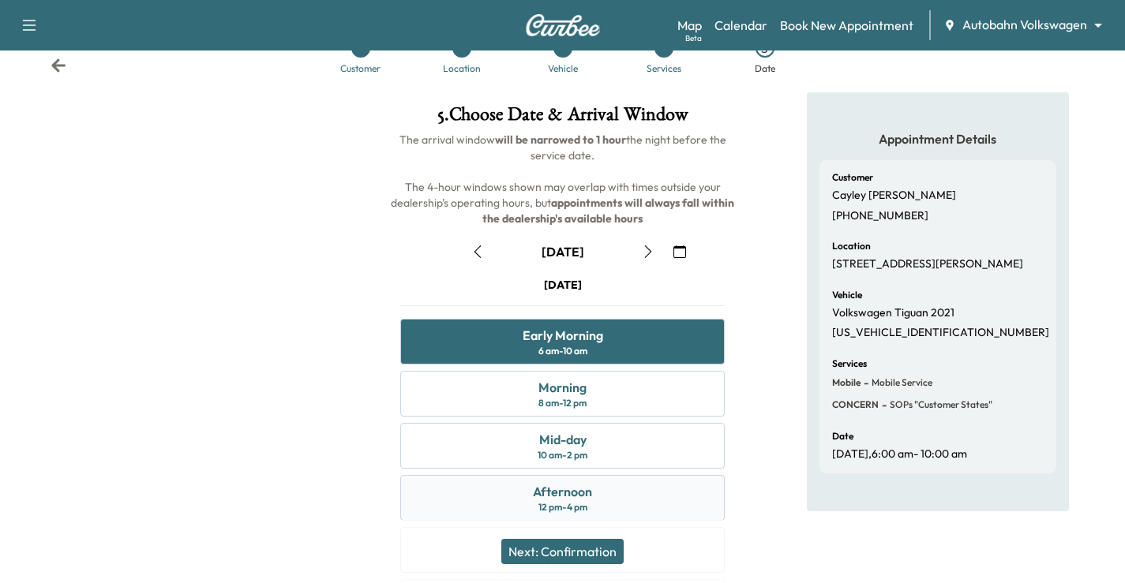
click at [617, 492] on div "Afternoon 12 pm - 4 pm" at bounding box center [562, 498] width 324 height 46
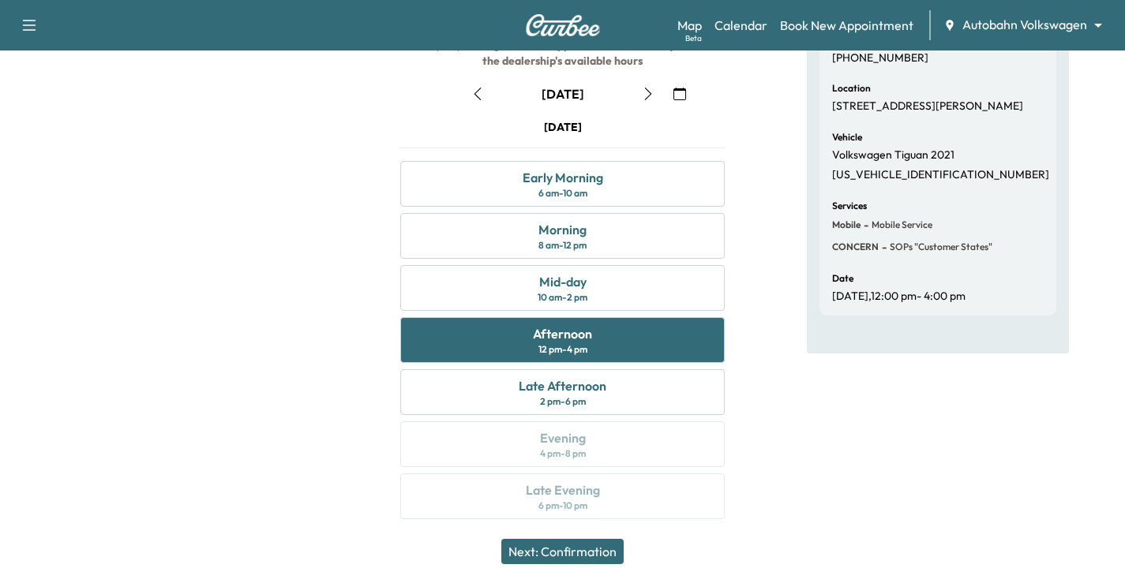
click at [588, 536] on div "Next: Confirmation" at bounding box center [562, 551] width 1125 height 63
click at [611, 553] on button "Next: Confirmation" at bounding box center [562, 551] width 122 height 25
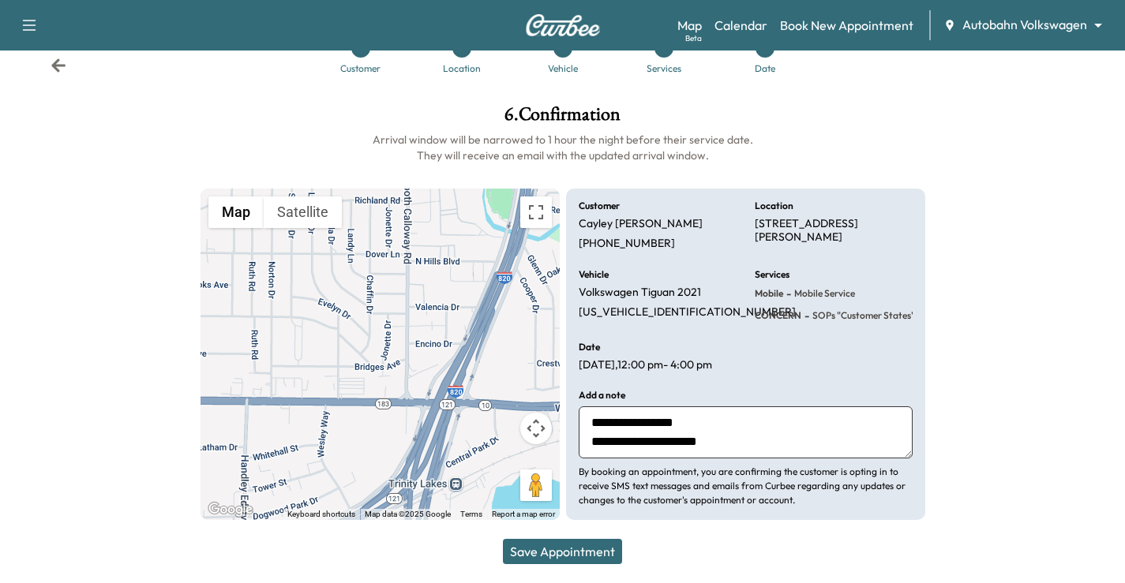
click at [860, 136] on h6 "Arrival window will be narrowed to 1 hour the night before their service date. …" at bounding box center [563, 148] width 725 height 32
click at [1001, 150] on div at bounding box center [1032, 312] width 188 height 440
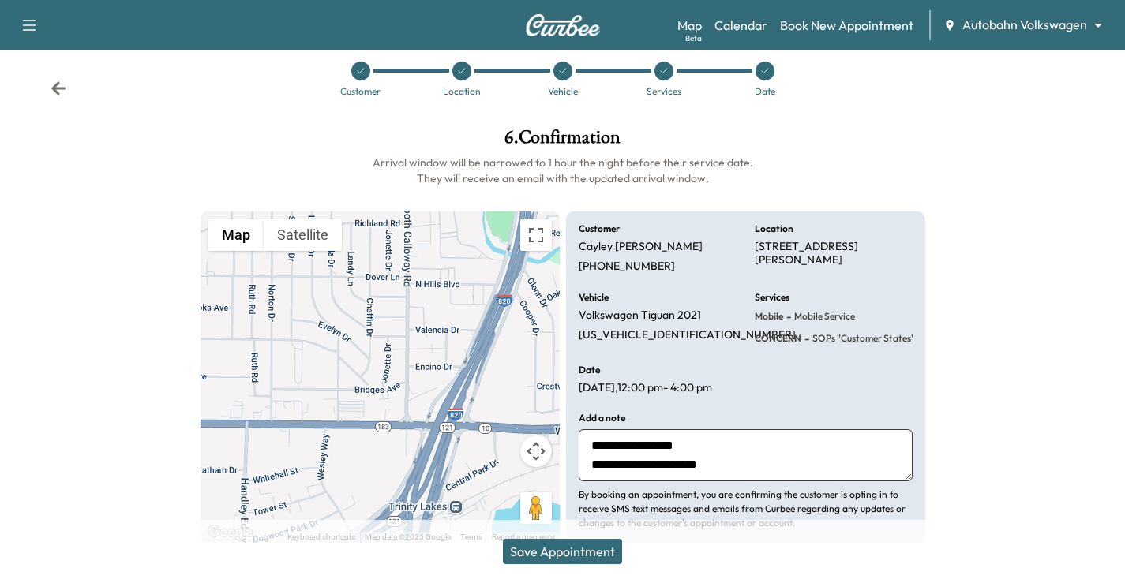
scroll to position [0, 0]
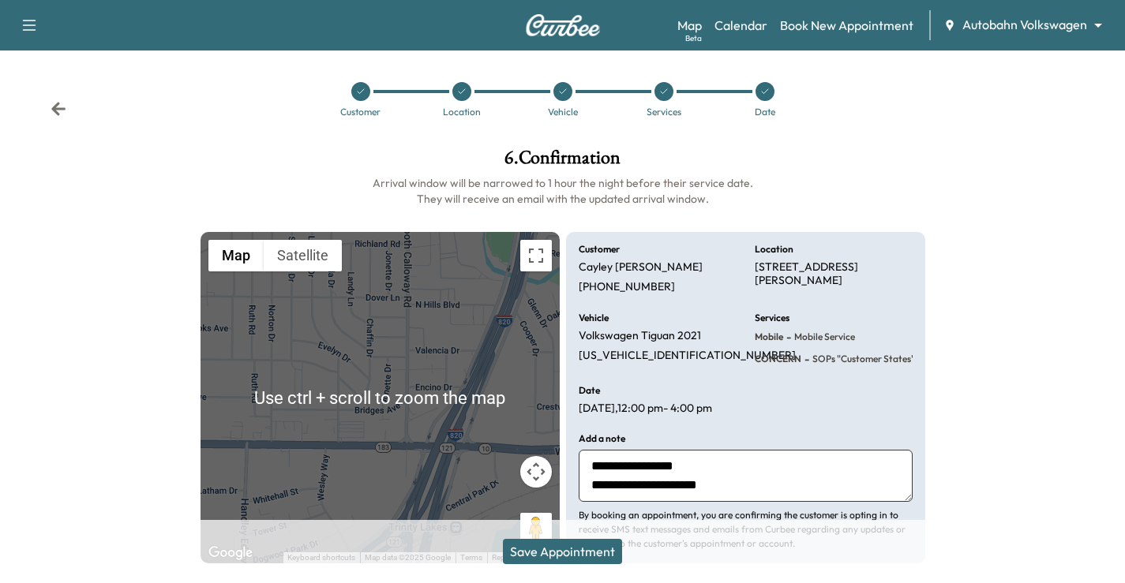
click at [58, 104] on icon at bounding box center [58, 108] width 14 height 13
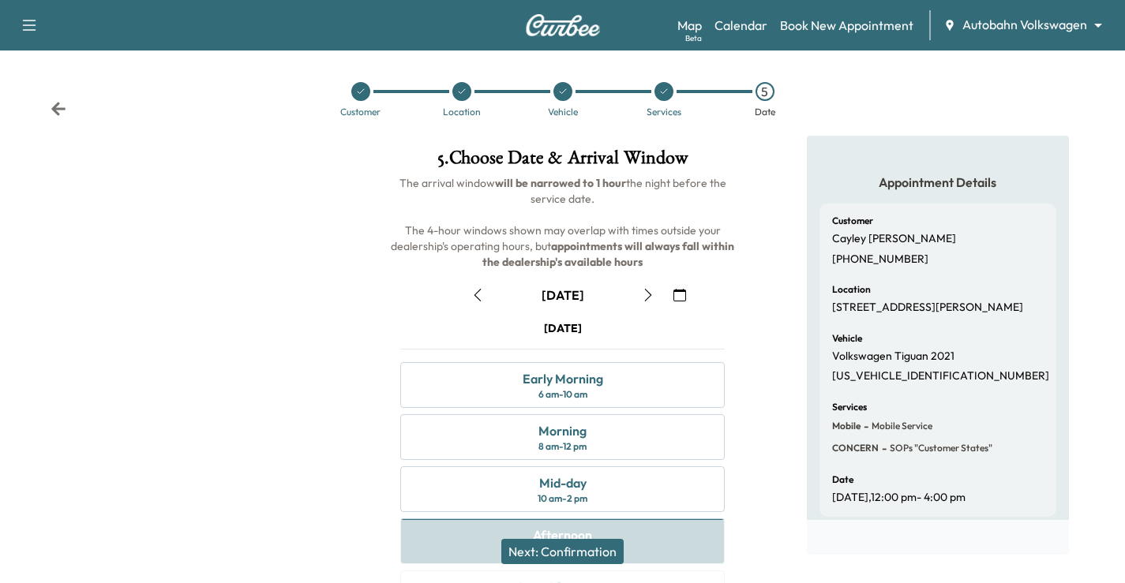
click at [64, 102] on icon at bounding box center [59, 109] width 16 height 16
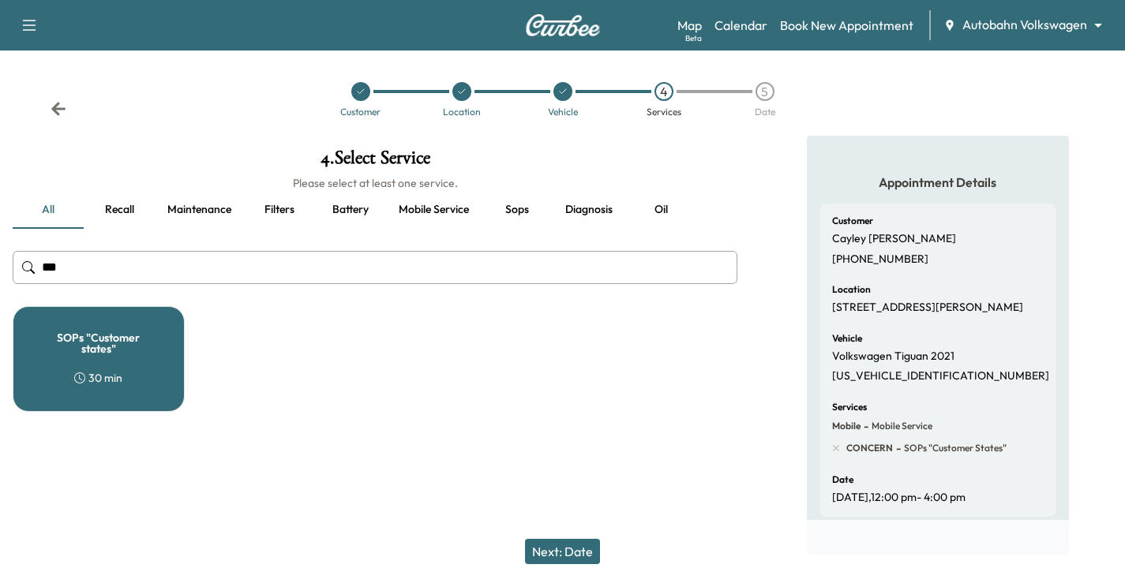
click at [62, 102] on icon at bounding box center [59, 109] width 16 height 16
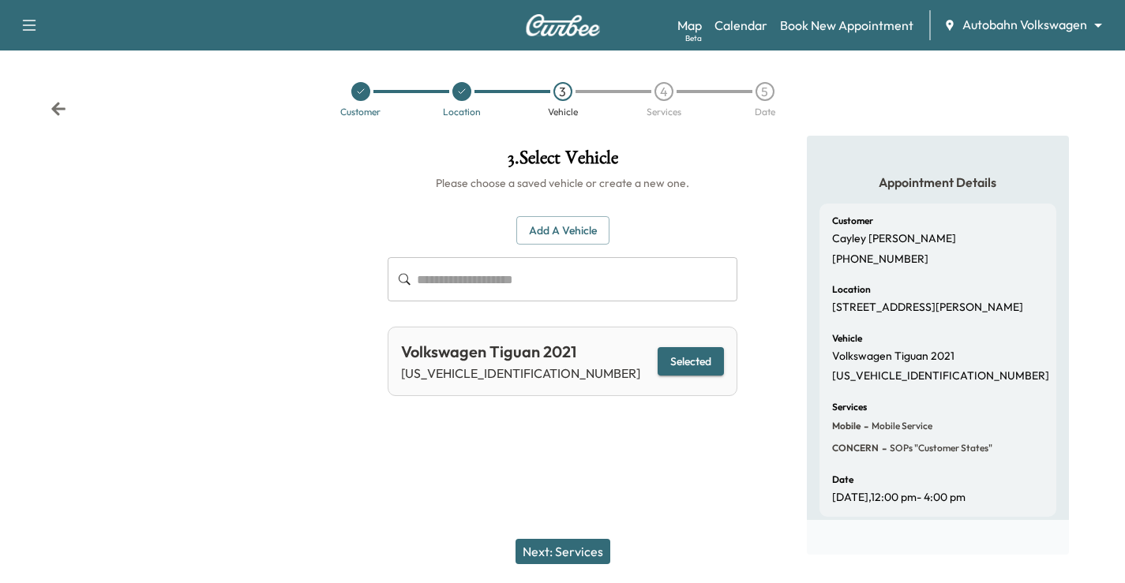
click at [62, 102] on icon at bounding box center [59, 109] width 16 height 16
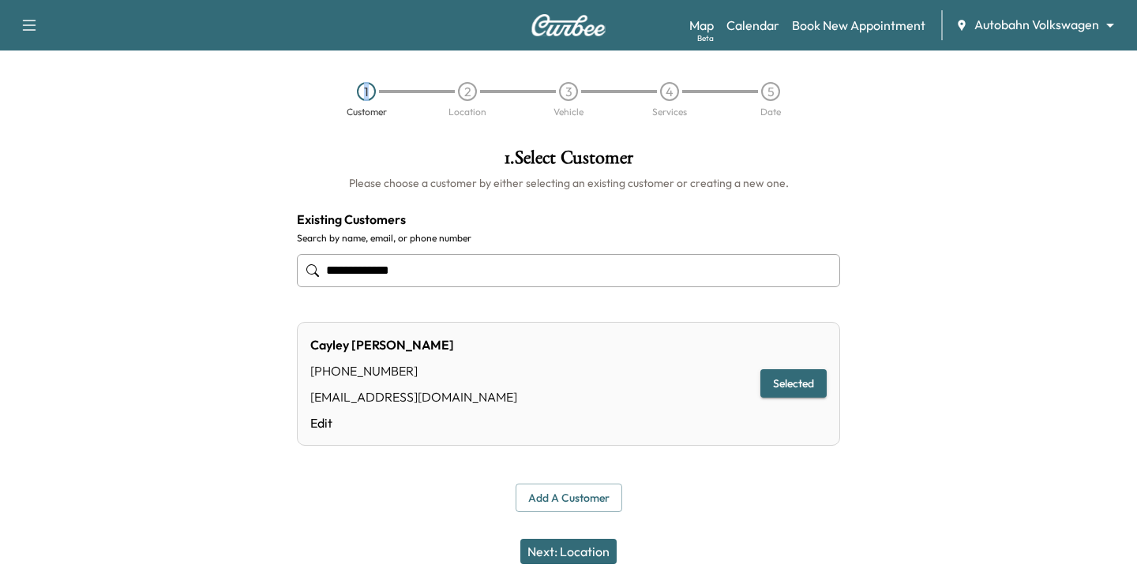
click at [62, 102] on div "1 Customer 2 Location 3 Vehicle 4 Services 5 Date" at bounding box center [568, 99] width 1137 height 73
click at [213, 129] on div "1 Customer 2 Location 3 Vehicle 4 Services 5 Date" at bounding box center [568, 99] width 1137 height 73
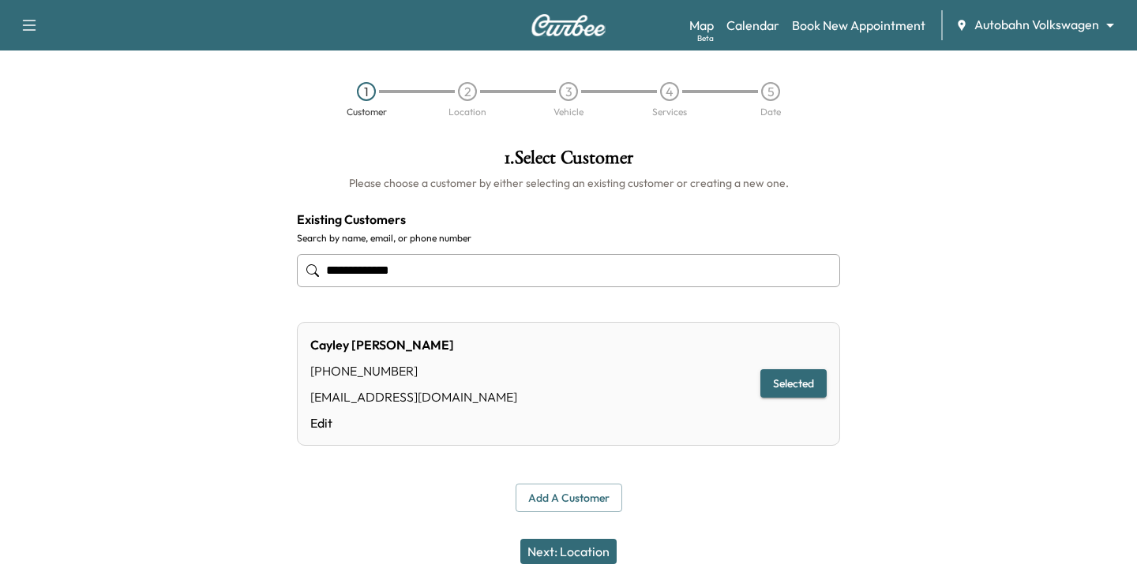
click at [33, 17] on icon "button" at bounding box center [29, 25] width 19 height 19
click at [182, 168] on div at bounding box center [142, 330] width 284 height 389
click at [1022, 141] on div at bounding box center [995, 330] width 284 height 389
click at [1083, 36] on div "Map Beta Calendar Book New Appointment Autobahn Volkswagen ******** ​" at bounding box center [906, 25] width 435 height 30
click at [946, 331] on div at bounding box center [995, 330] width 284 height 389
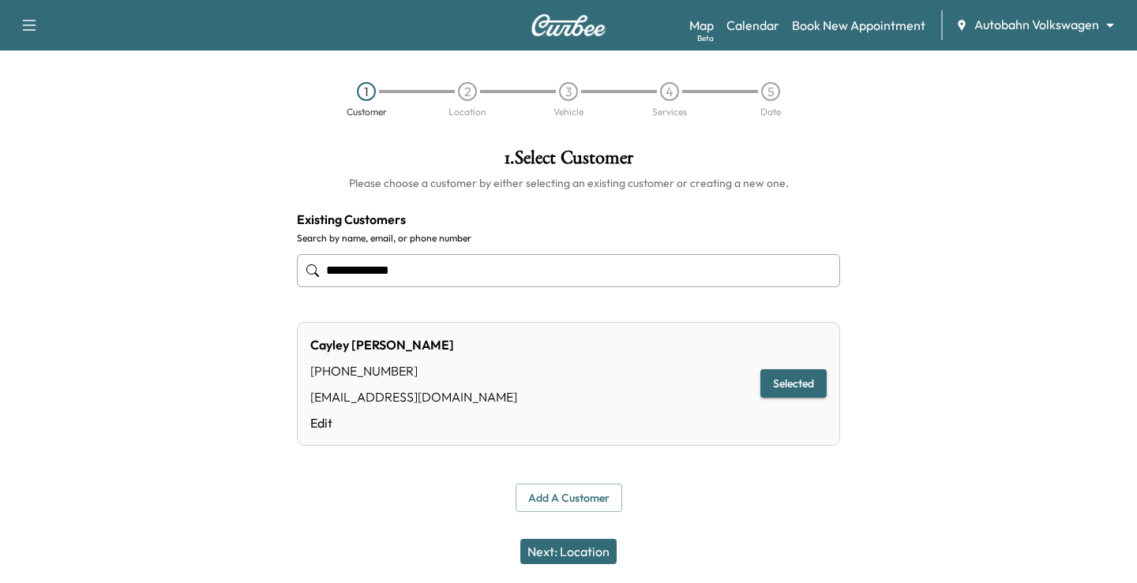
click at [976, 205] on div at bounding box center [995, 330] width 284 height 389
click at [884, 30] on link "Book New Appointment" at bounding box center [858, 25] width 133 height 19
click at [727, 554] on div "Next: Location" at bounding box center [568, 551] width 1137 height 63
click at [771, 24] on link "Calendar" at bounding box center [752, 25] width 53 height 19
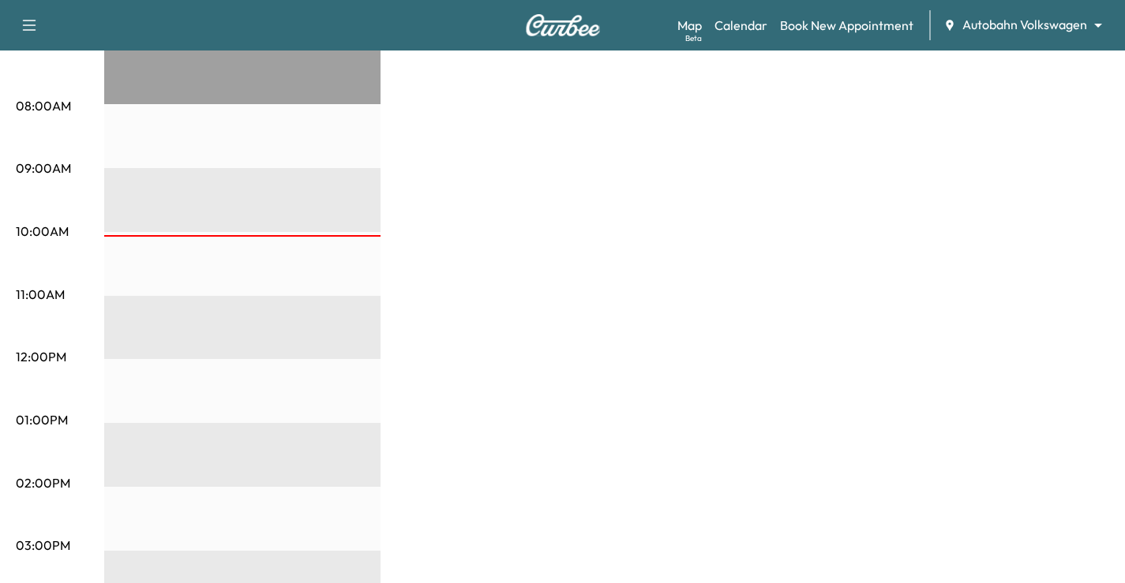
scroll to position [395, 0]
click at [257, 233] on div "EST Start" at bounding box center [242, 486] width 276 height 1020
click at [257, 231] on div "EST Start" at bounding box center [242, 486] width 276 height 1020
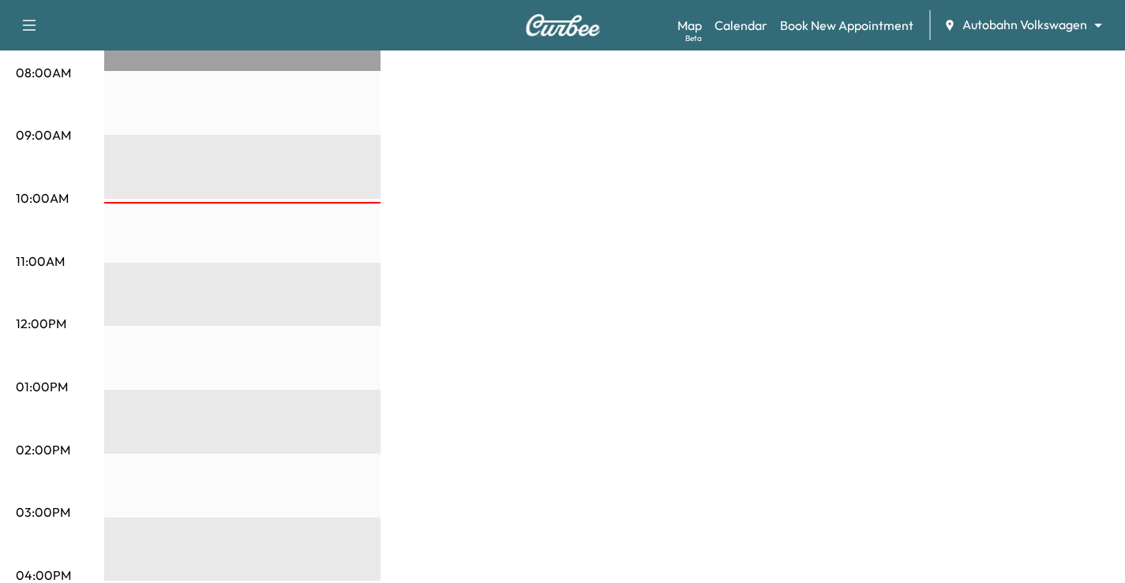
scroll to position [270, 0]
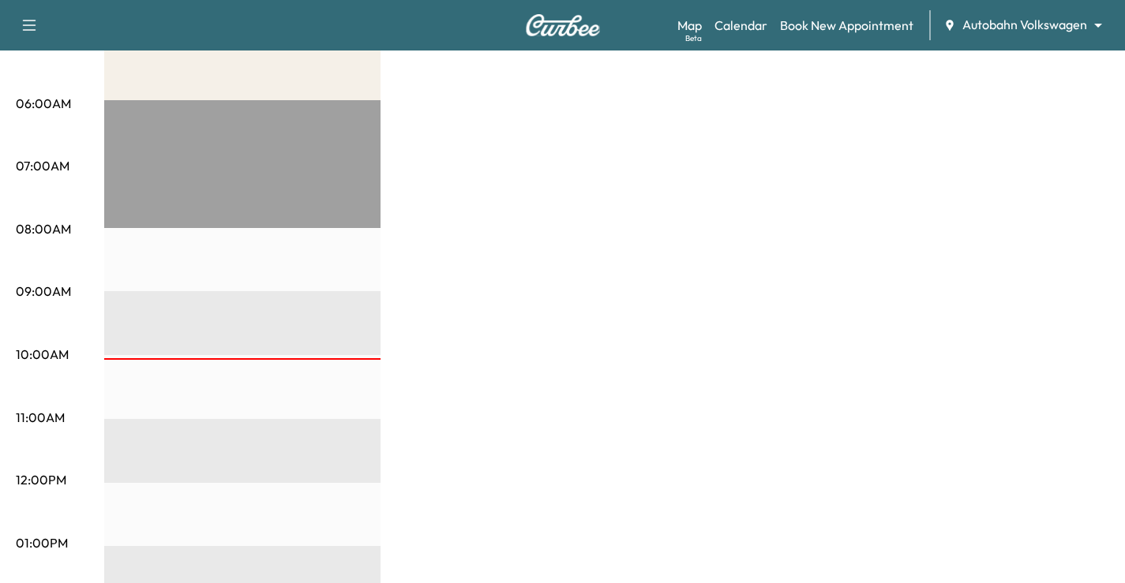
click at [302, 358] on div at bounding box center [242, 359] width 276 height 2
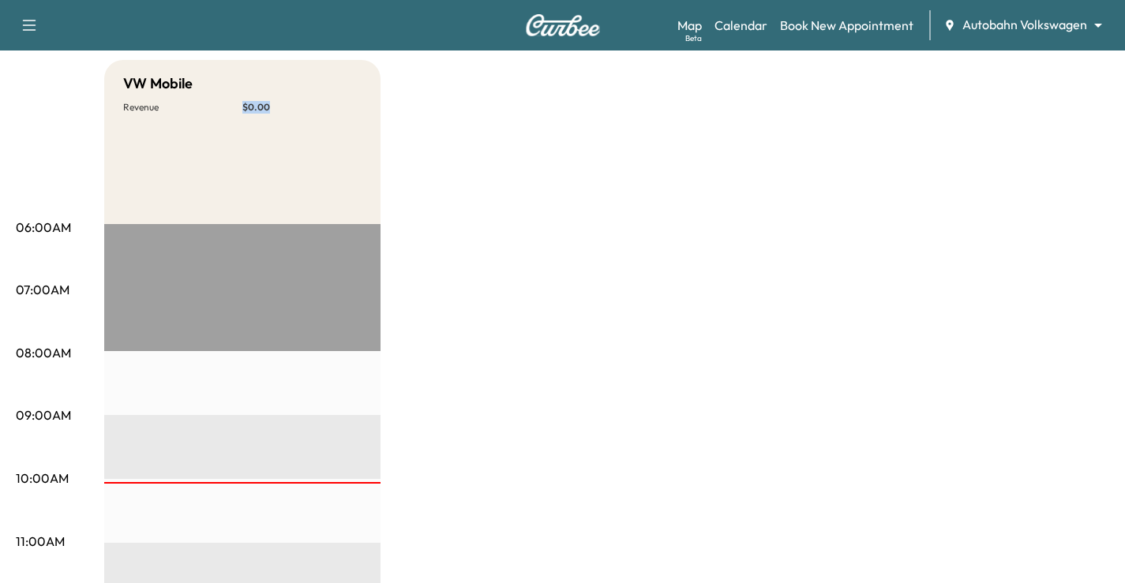
scroll to position [0, 0]
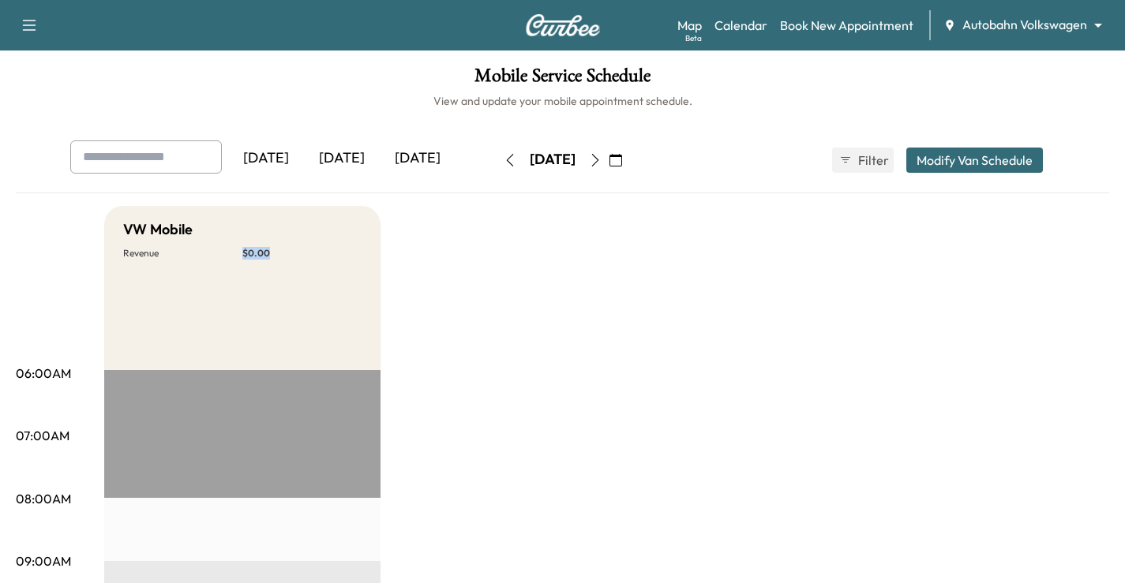
drag, startPoint x: 681, startPoint y: 380, endPoint x: 859, endPoint y: 279, distance: 204.0
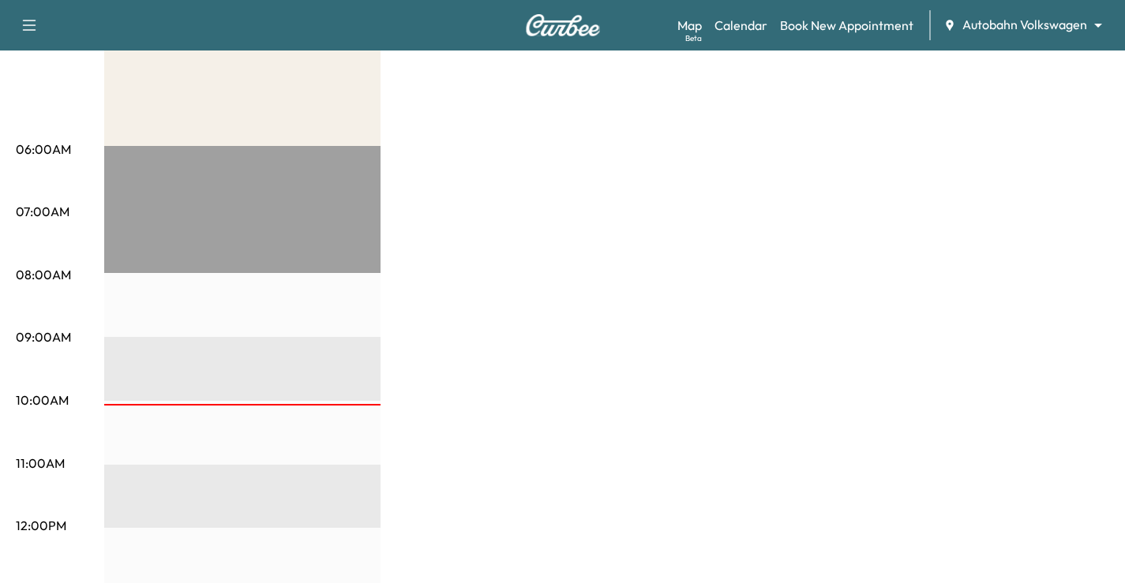
scroll to position [316, 0]
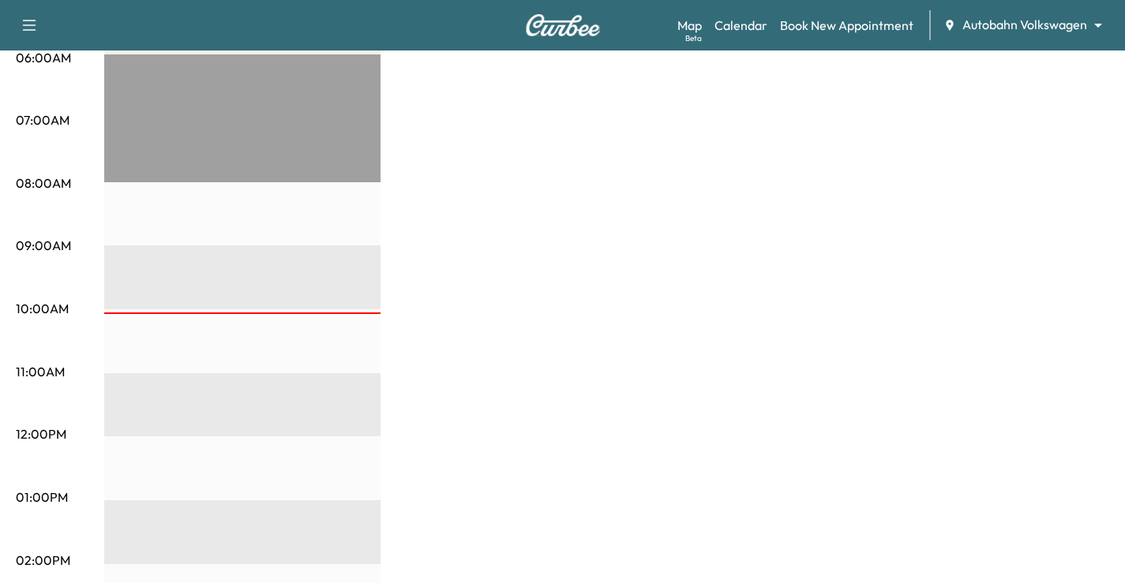
click at [224, 313] on div at bounding box center [242, 314] width 276 height 2
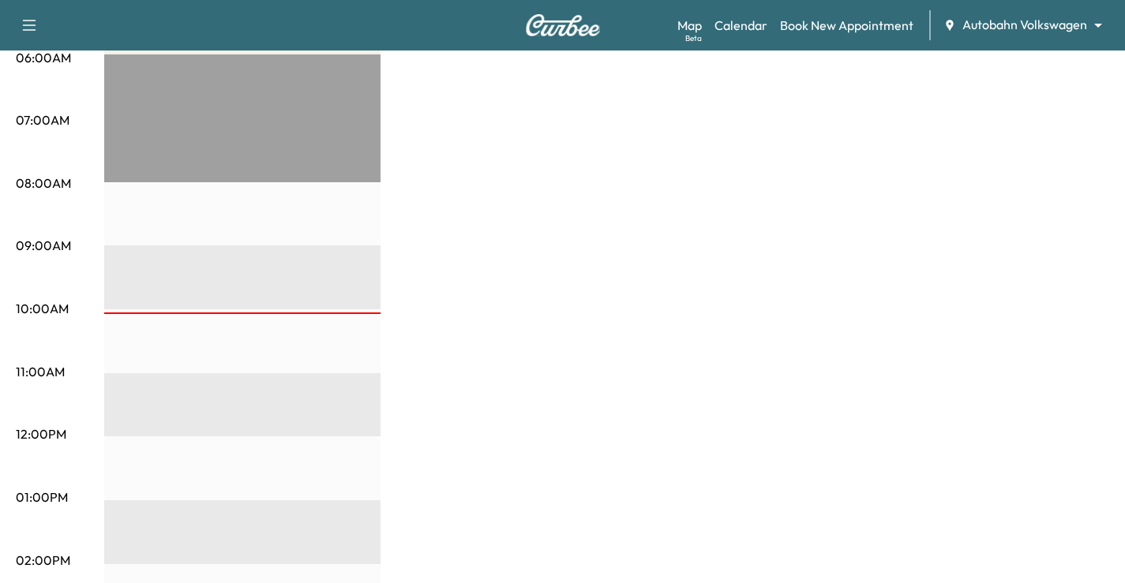
click at [242, 296] on div "EST Start" at bounding box center [242, 564] width 276 height 1020
drag, startPoint x: 286, startPoint y: 272, endPoint x: 312, endPoint y: 311, distance: 47.3
click at [286, 272] on div "EST Start" at bounding box center [242, 564] width 276 height 1020
click at [367, 305] on div "EST Start" at bounding box center [242, 564] width 276 height 1020
click at [368, 305] on div "EST Start" at bounding box center [242, 564] width 276 height 1020
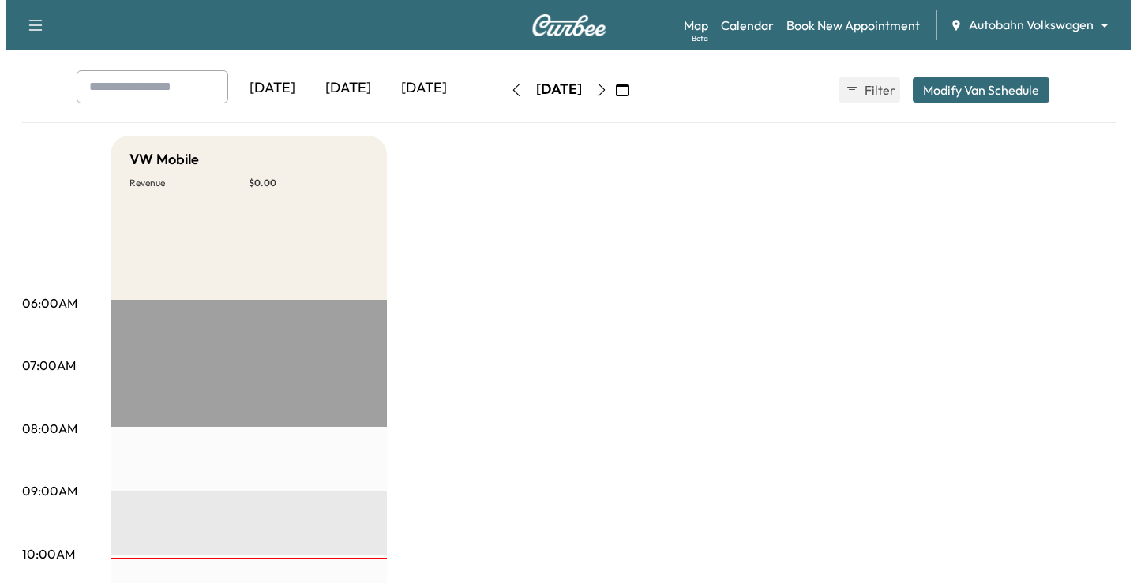
scroll to position [0, 0]
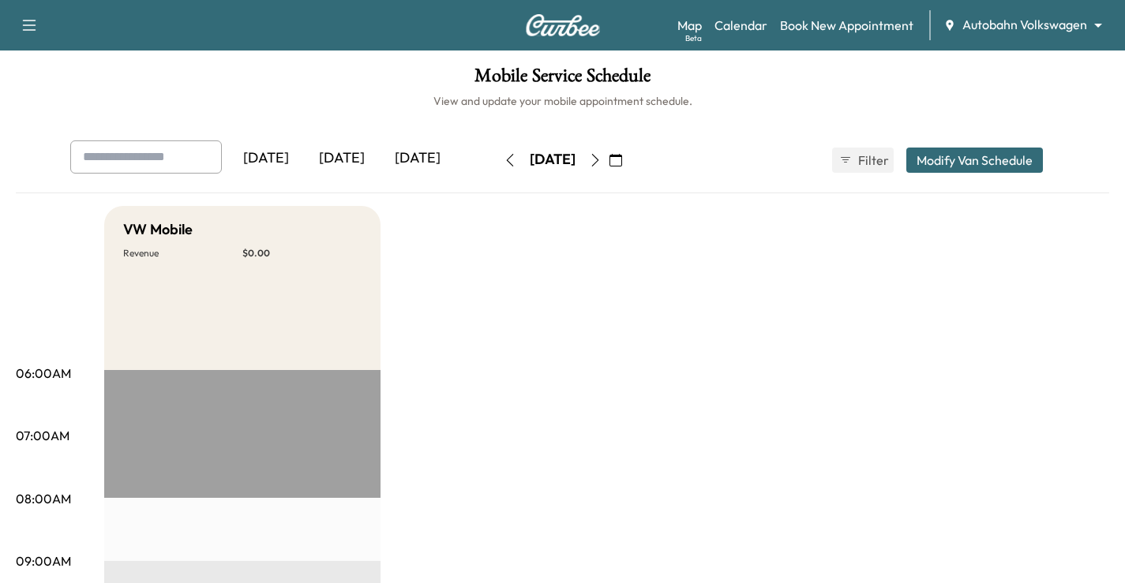
click at [1017, 20] on body "Support Log Out Map Beta Calendar Book New Appointment Autobahn Volkswagen ****…" at bounding box center [562, 291] width 1125 height 583
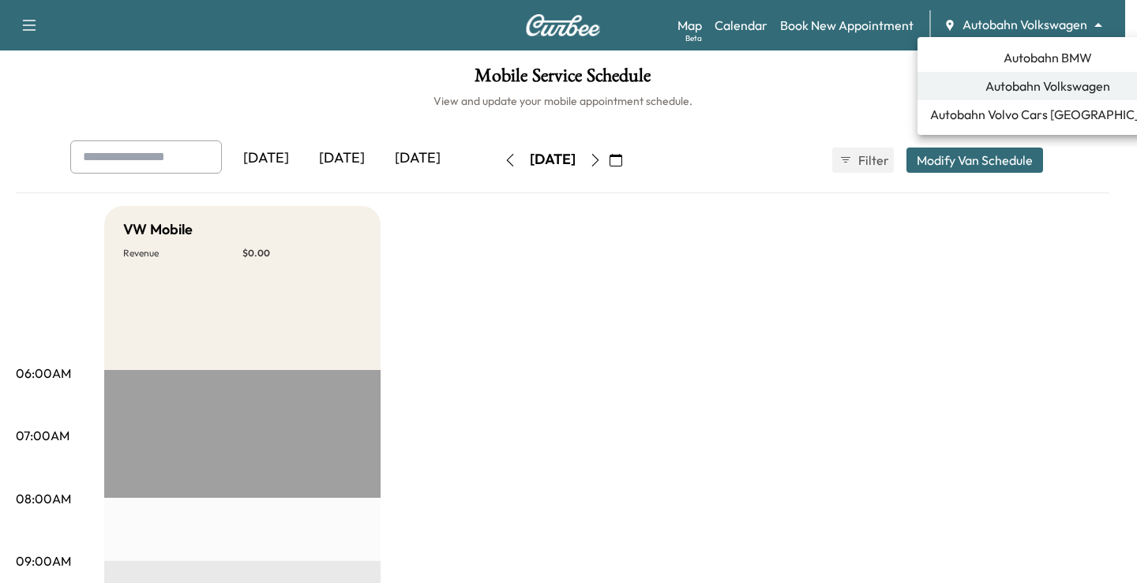
click at [766, 270] on div at bounding box center [568, 291] width 1137 height 583
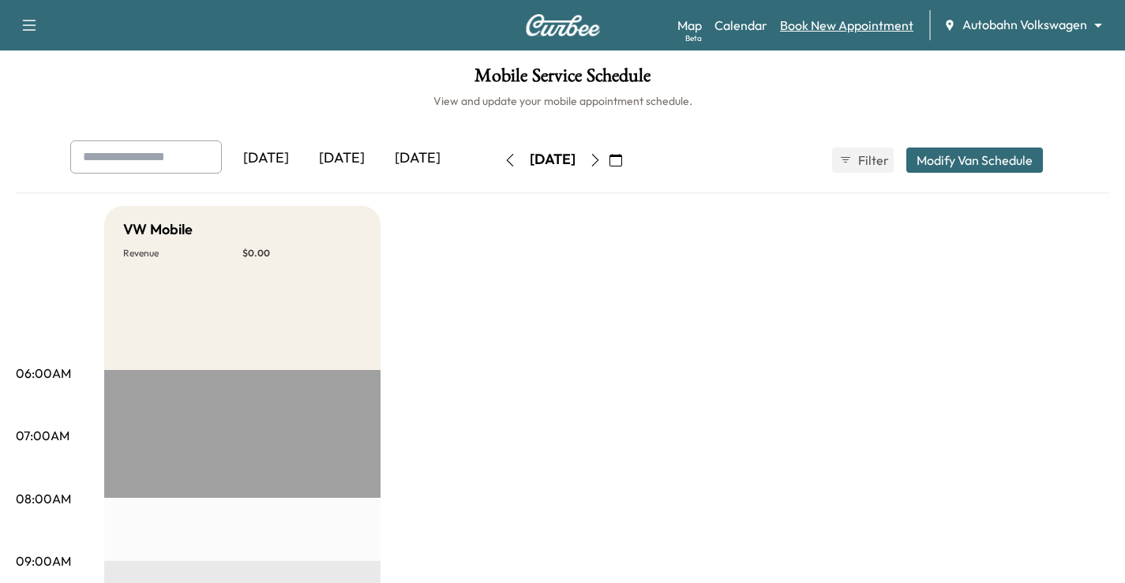
click at [832, 24] on link "Book New Appointment" at bounding box center [846, 25] width 133 height 19
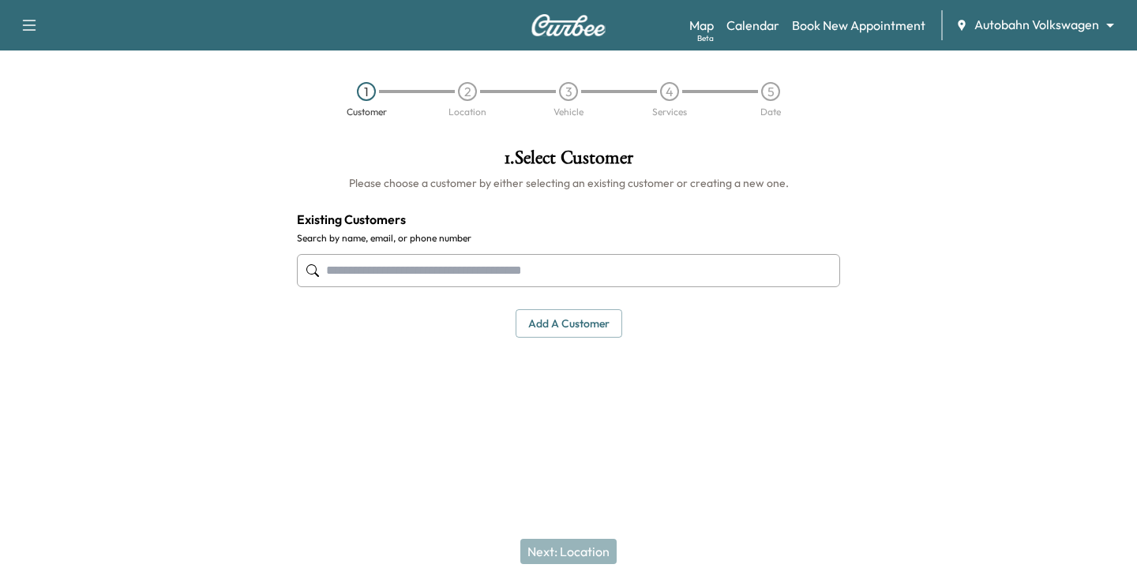
paste input "**********"
type input "**********"
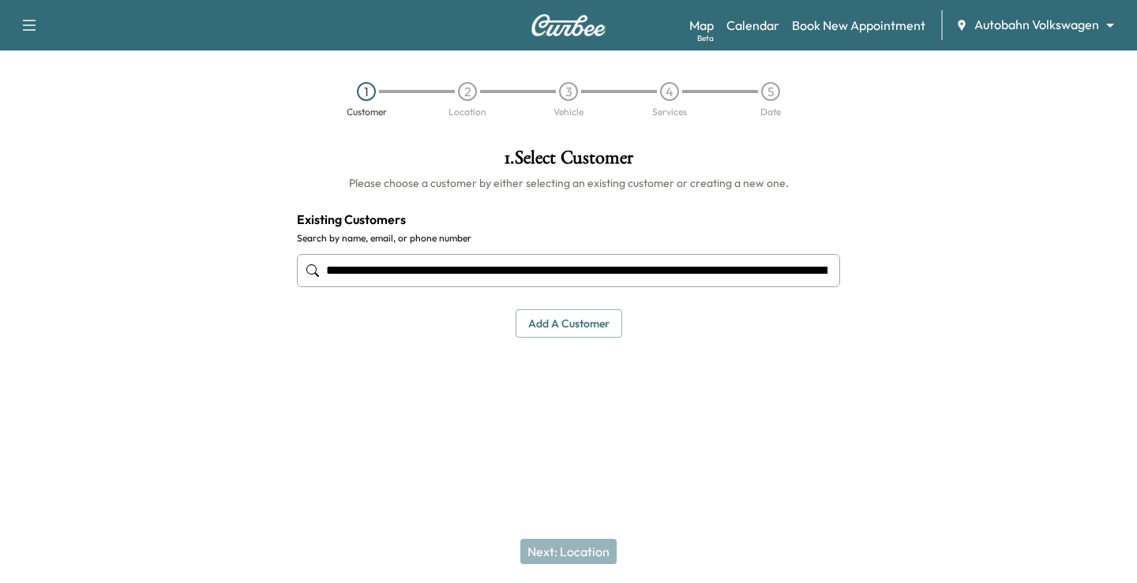
scroll to position [0, 2971]
click at [470, 279] on input "**********" at bounding box center [568, 270] width 543 height 33
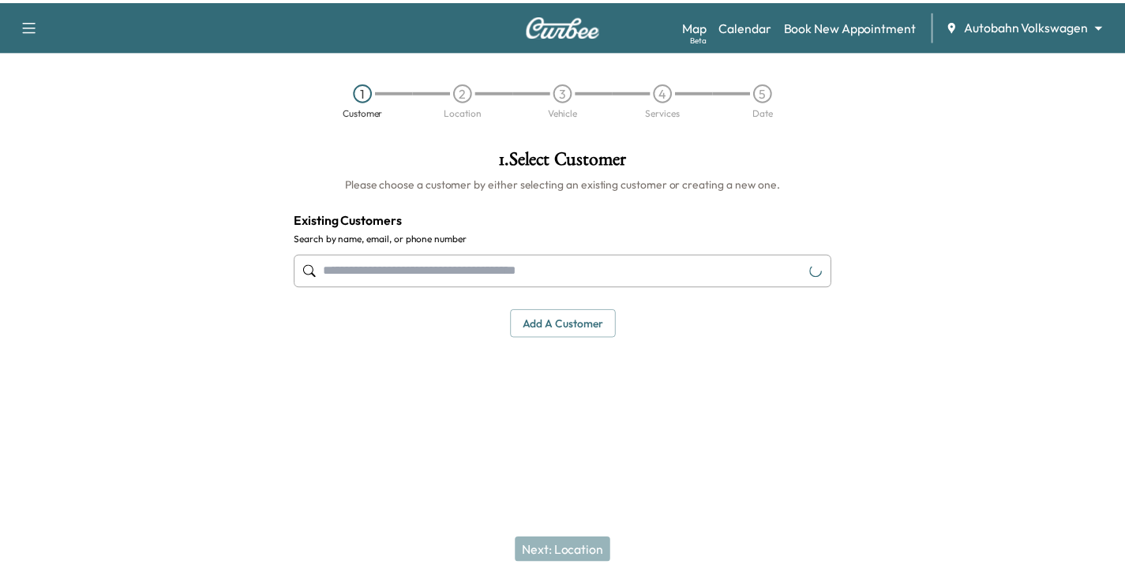
scroll to position [0, 0]
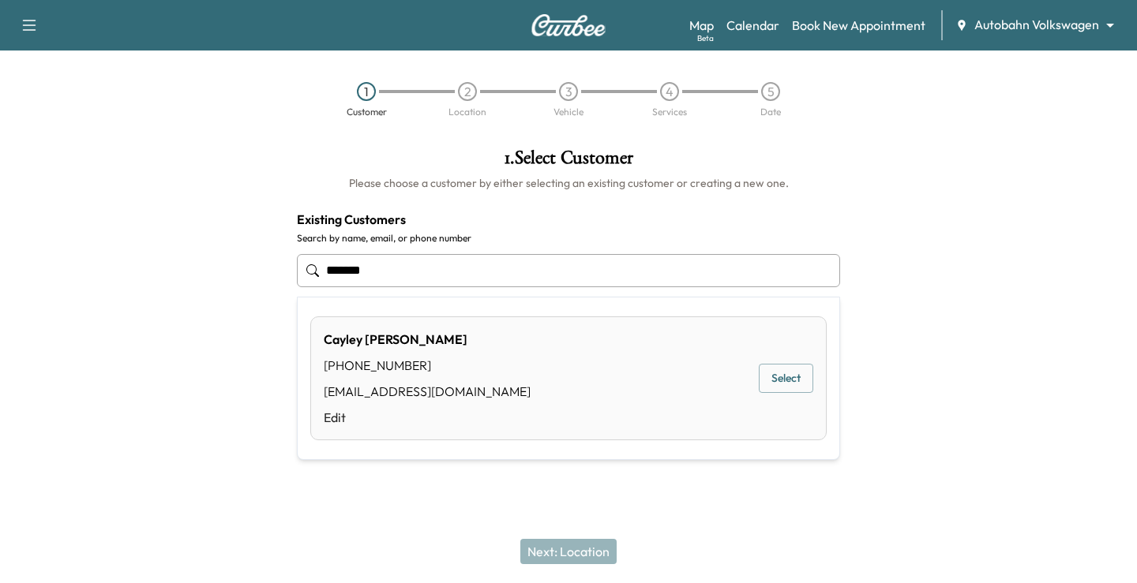
click at [763, 367] on button "Select" at bounding box center [786, 378] width 54 height 29
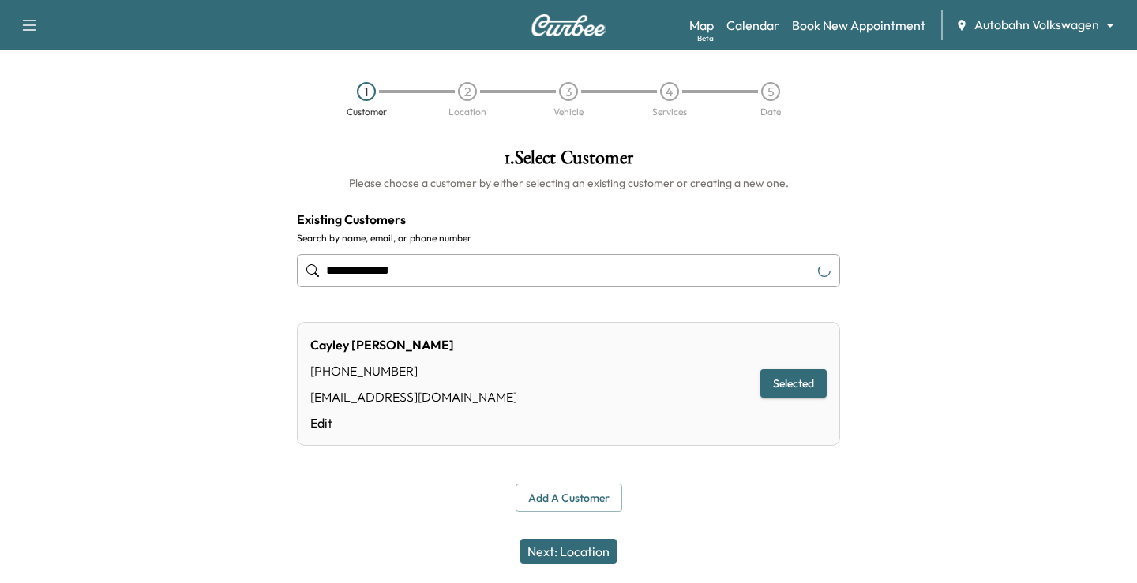
type input "**********"
click at [590, 551] on button "Next: Location" at bounding box center [568, 551] width 96 height 25
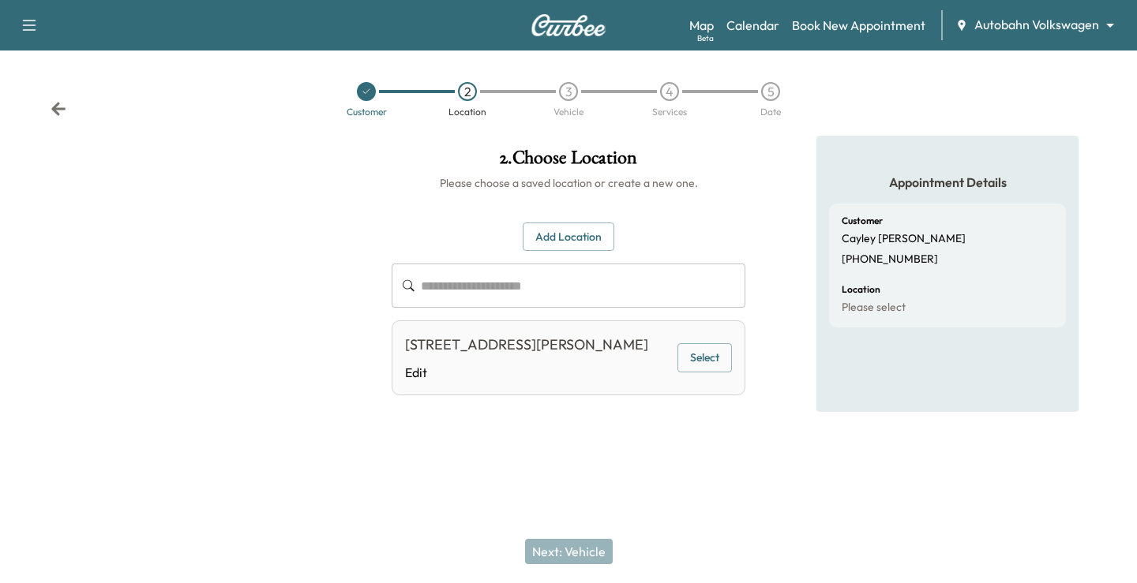
click at [702, 373] on button "Select" at bounding box center [704, 357] width 54 height 29
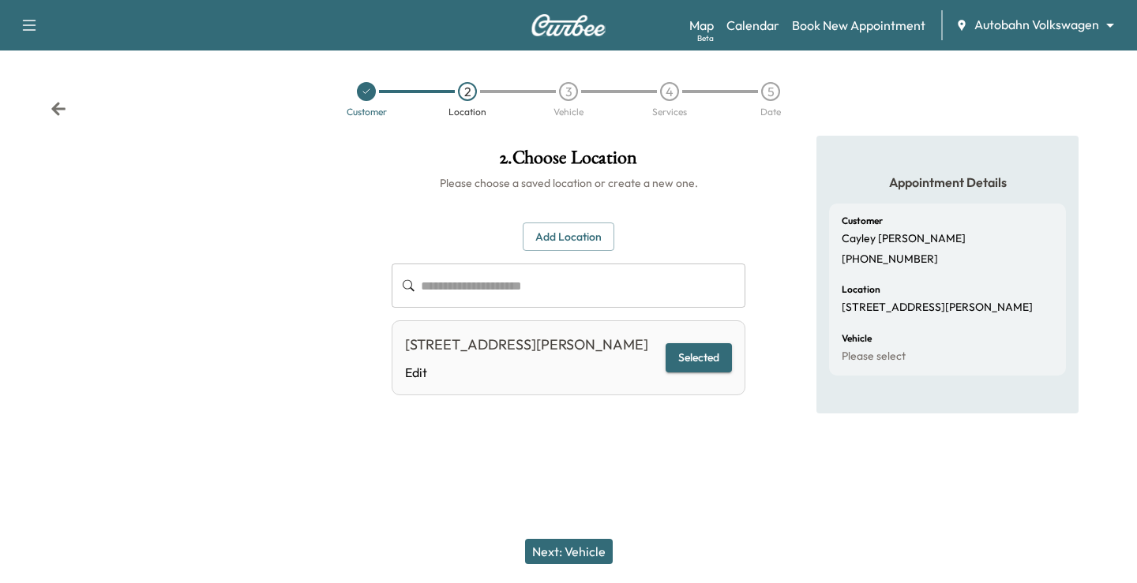
click at [569, 564] on div "Next: Vehicle" at bounding box center [568, 551] width 1137 height 63
click at [581, 553] on button "Next: Vehicle" at bounding box center [569, 551] width 88 height 25
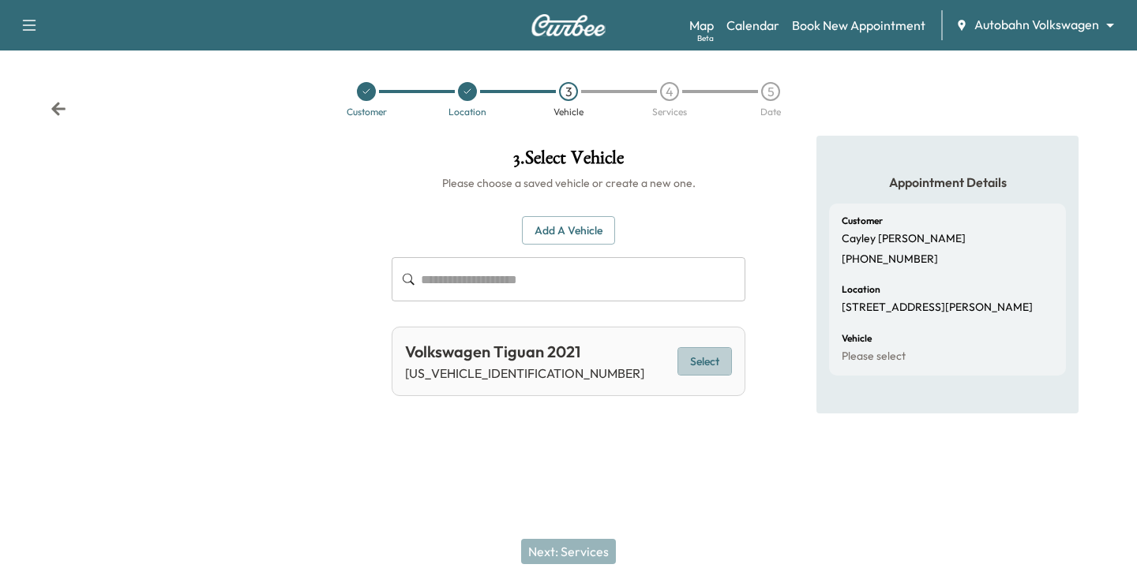
click at [710, 354] on button "Select" at bounding box center [704, 361] width 54 height 29
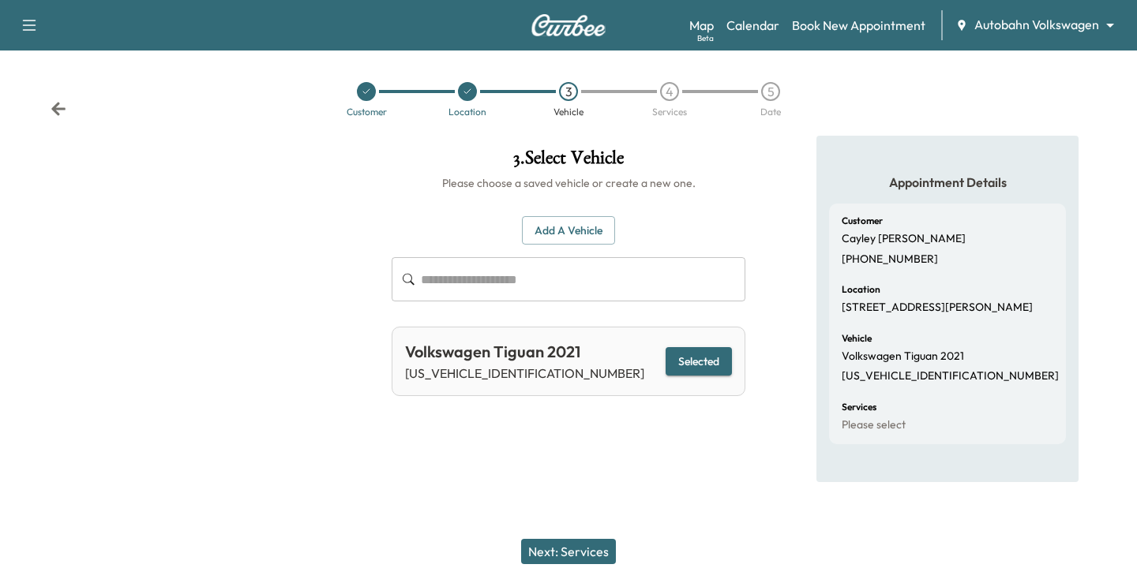
click at [573, 575] on div "Next: Services" at bounding box center [568, 551] width 1137 height 63
click at [583, 555] on button "Next: Services" at bounding box center [568, 551] width 95 height 25
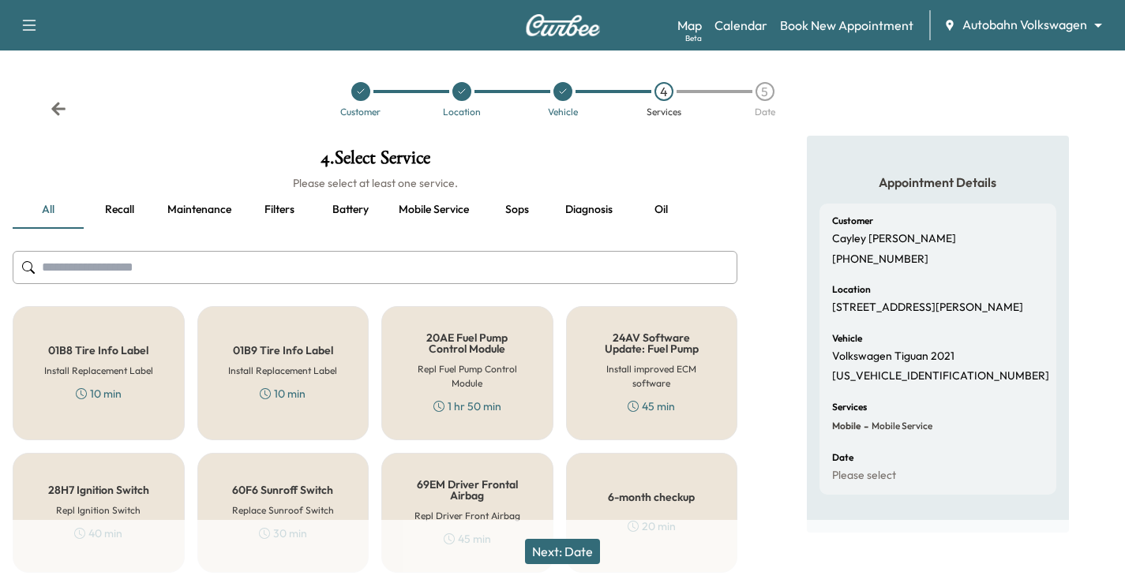
click at [677, 480] on div "6-month checkup 20 min" at bounding box center [652, 513] width 172 height 120
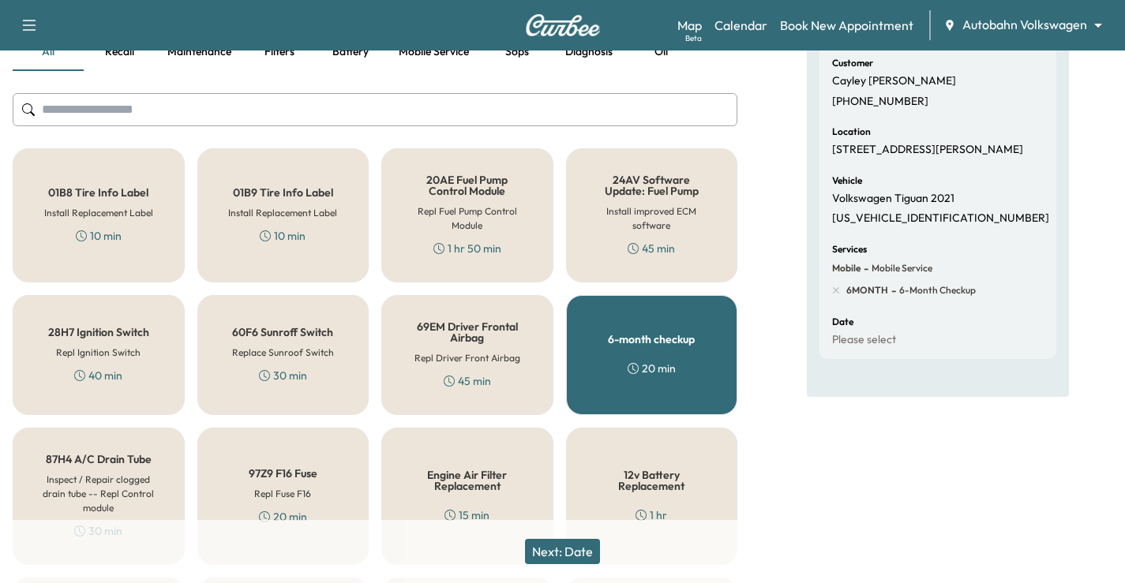
click at [564, 553] on button "Next: Date" at bounding box center [562, 551] width 75 height 25
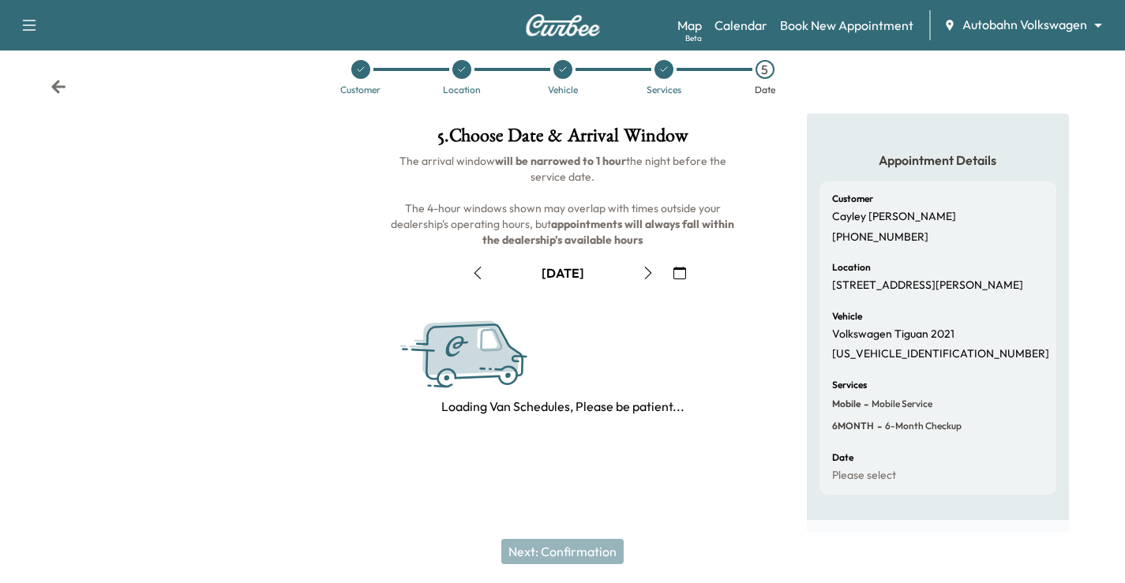
scroll to position [158, 0]
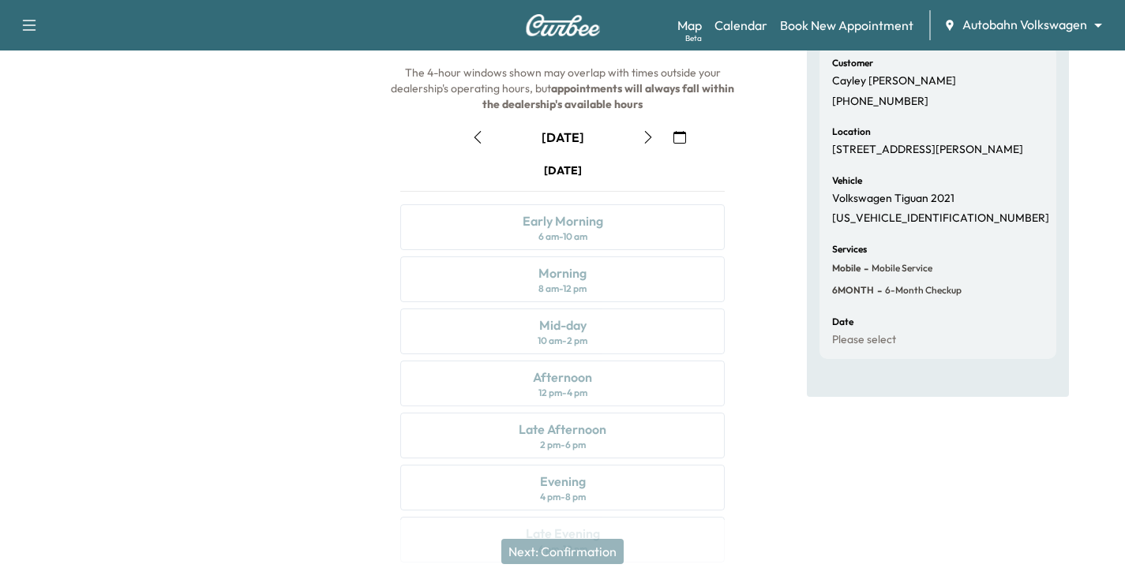
click at [683, 137] on icon "button" at bounding box center [679, 137] width 13 height 13
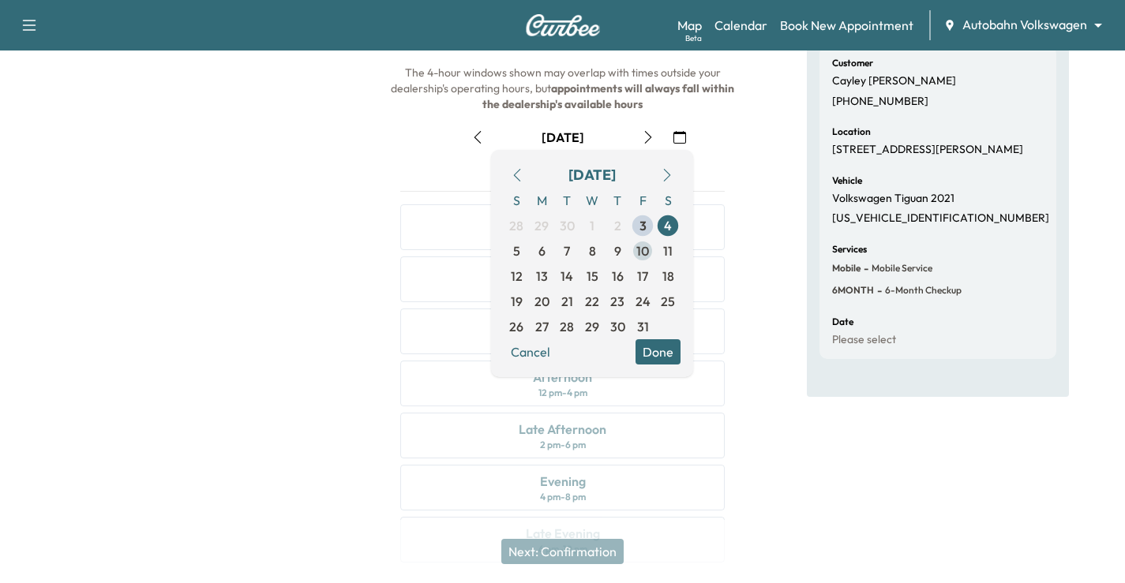
click at [642, 248] on span "10" at bounding box center [642, 251] width 13 height 19
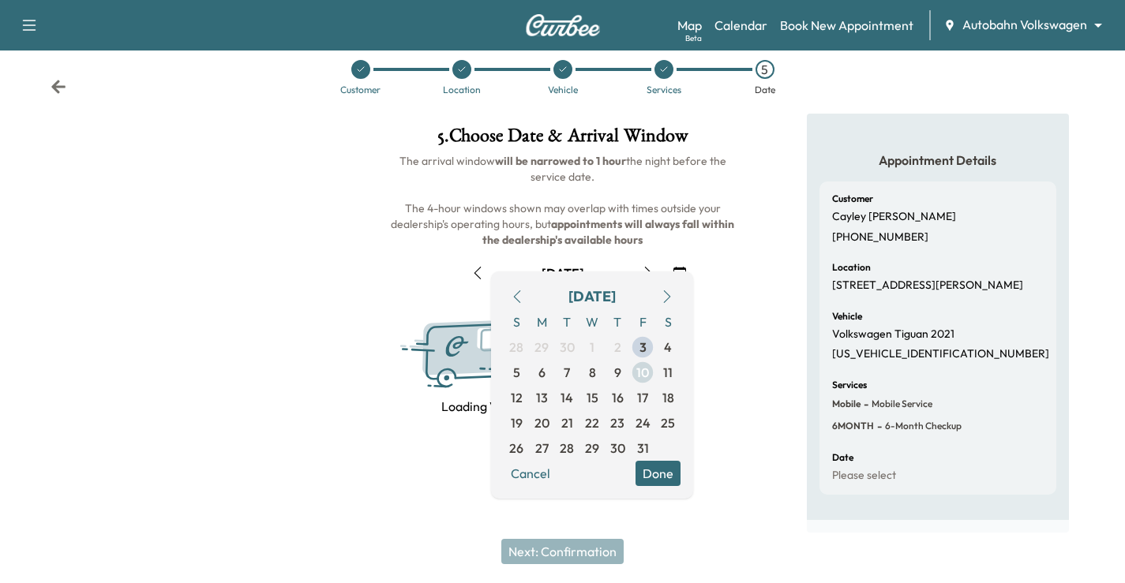
click at [642, 260] on button "button" at bounding box center [648, 272] width 27 height 25
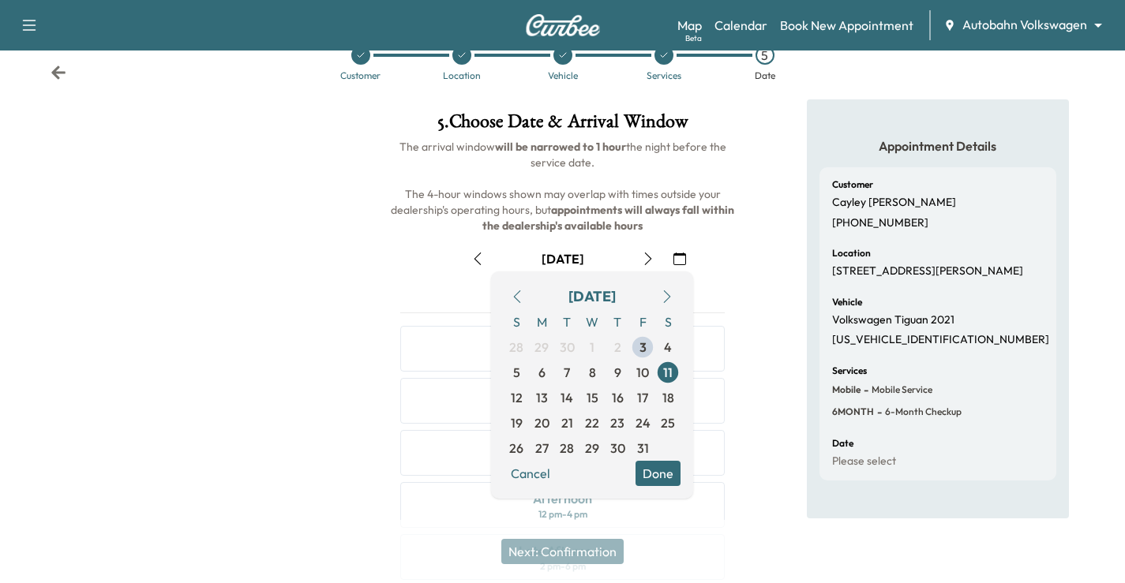
click at [659, 482] on button "Done" at bounding box center [657, 473] width 45 height 25
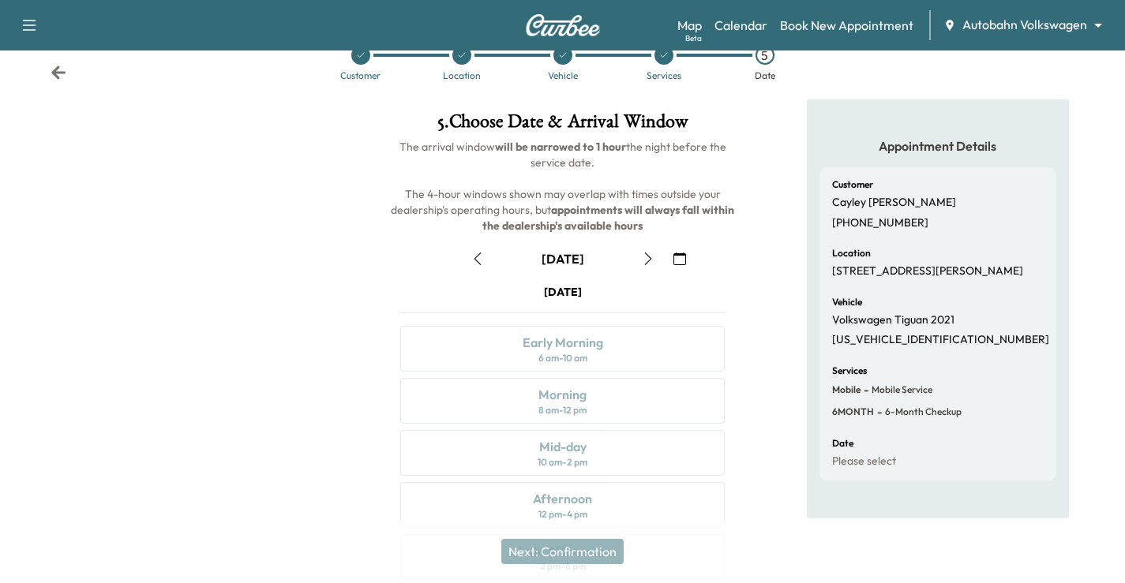
click at [478, 254] on icon "button" at bounding box center [477, 259] width 13 height 13
click at [610, 504] on div "Afternoon 12 pm - 4 pm" at bounding box center [562, 505] width 324 height 46
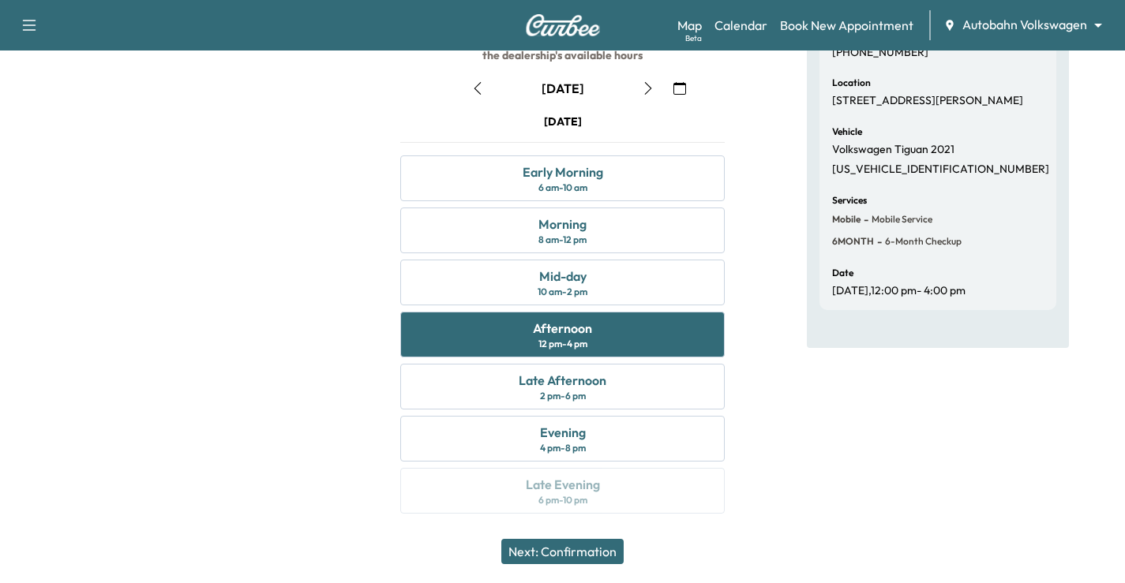
click at [577, 535] on div "Next: Confirmation" at bounding box center [562, 551] width 1125 height 63
click at [588, 545] on button "Next: Confirmation" at bounding box center [562, 551] width 122 height 25
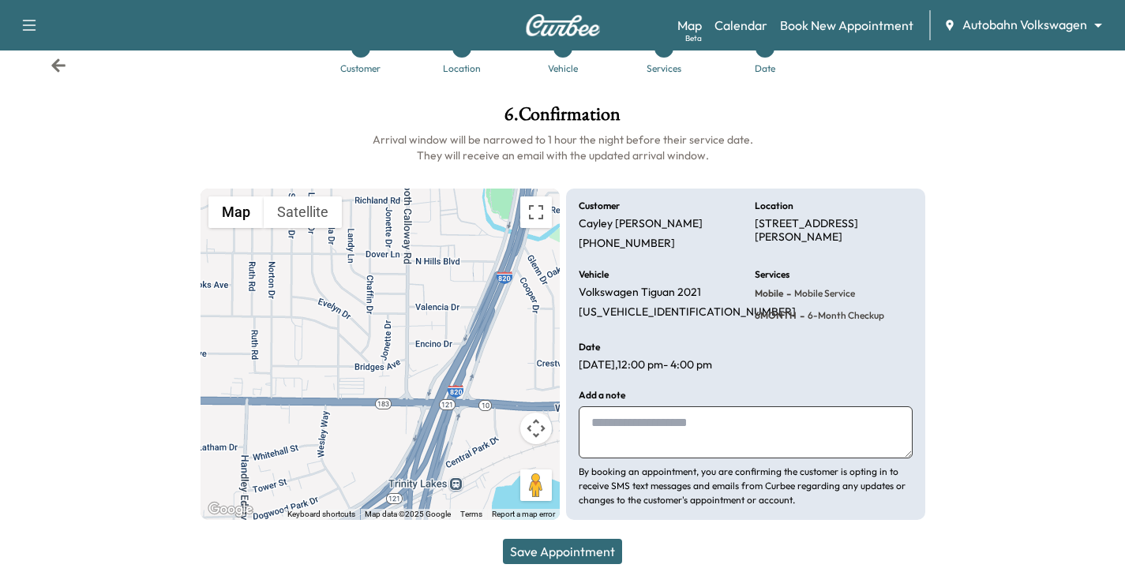
click at [598, 553] on button "Save Appointment" at bounding box center [562, 551] width 119 height 25
drag, startPoint x: 766, startPoint y: 446, endPoint x: 763, endPoint y: 435, distance: 11.5
click at [766, 445] on textarea at bounding box center [746, 433] width 334 height 52
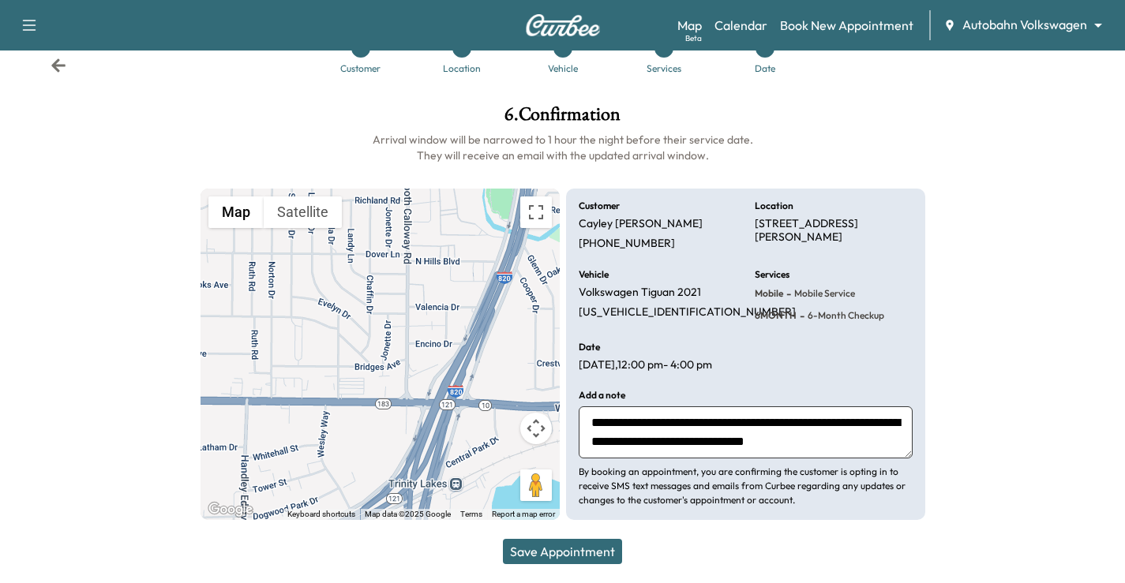
drag, startPoint x: 830, startPoint y: 448, endPoint x: 555, endPoint y: 407, distance: 278.4
click at [555, 407] on div "**********" at bounding box center [563, 355] width 725 height 332
type textarea "**********"
click at [813, 358] on div "**********" at bounding box center [745, 355] width 359 height 332
drag, startPoint x: 104, startPoint y: 403, endPoint x: 118, endPoint y: 379, distance: 27.2
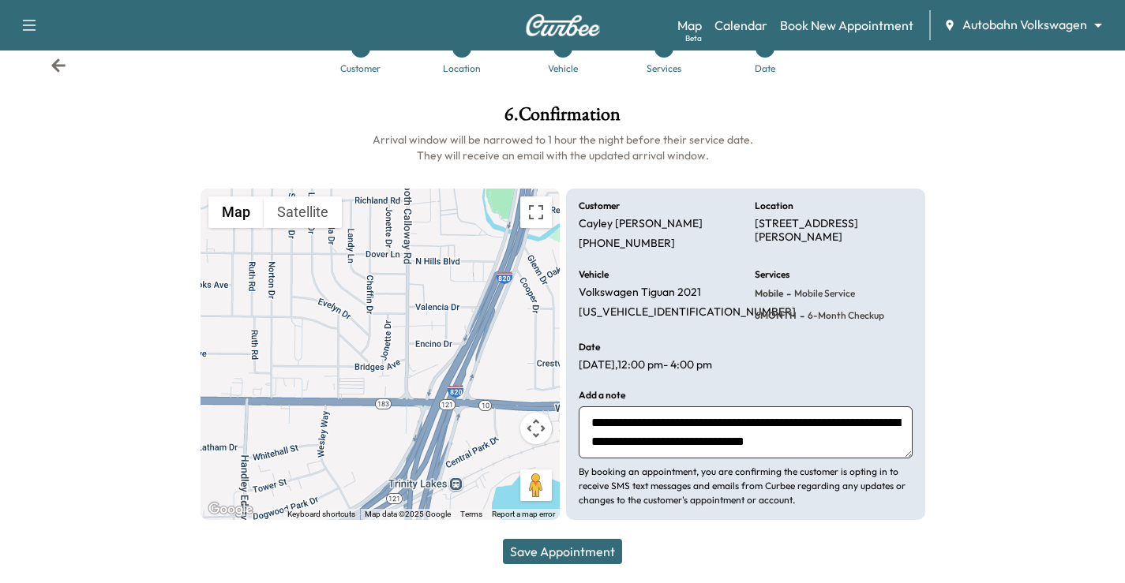
click at [105, 399] on div at bounding box center [94, 312] width 188 height 440
click at [635, 227] on p "Cayley [PERSON_NAME]" at bounding box center [641, 224] width 124 height 14
copy p "Cayley [PERSON_NAME]"
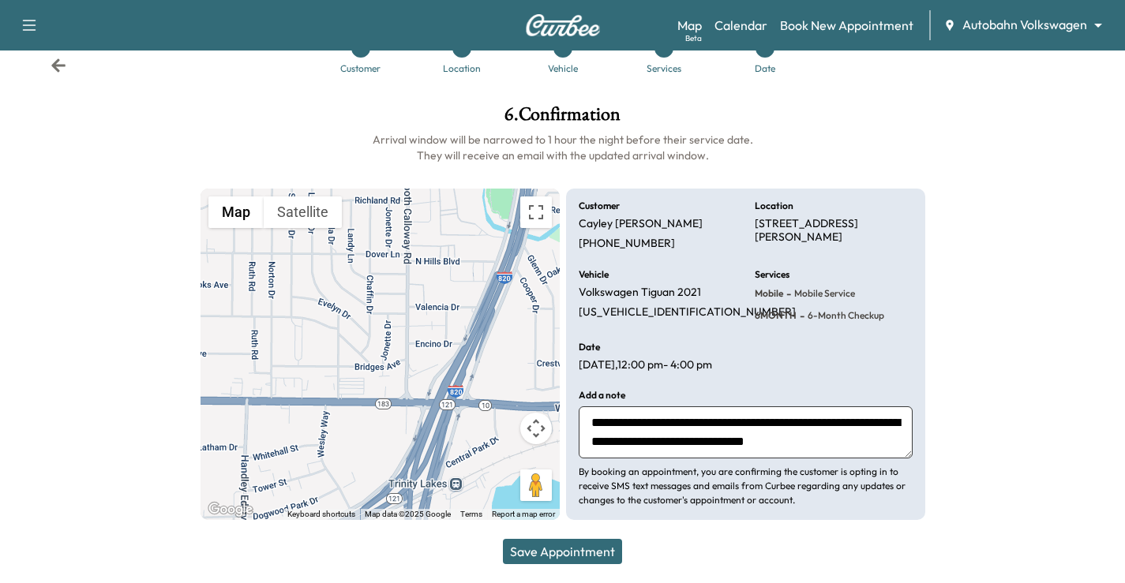
click at [1014, 269] on div at bounding box center [1032, 312] width 188 height 440
